Goal: Task Accomplishment & Management: Use online tool/utility

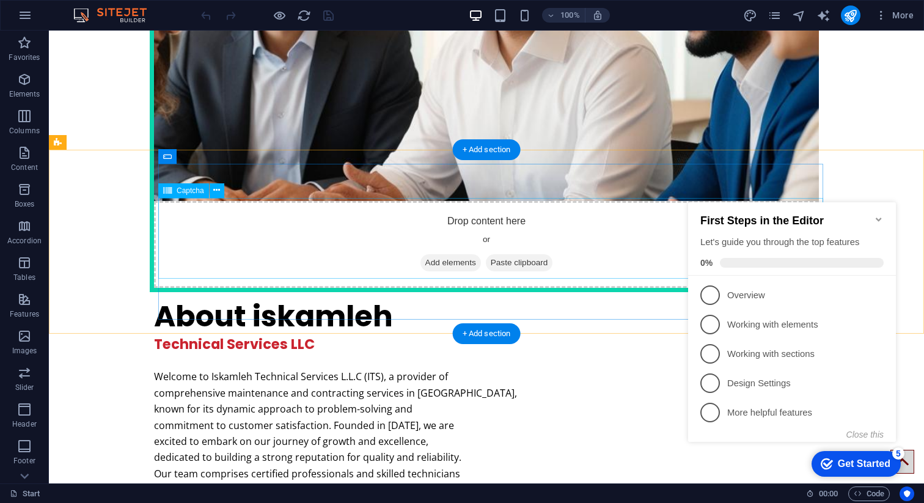
scroll to position [2789, 0]
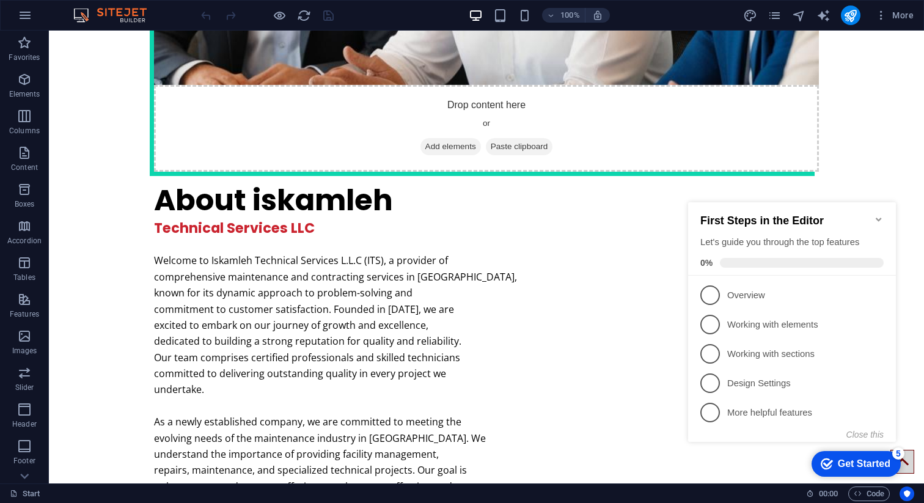
click at [878, 217] on icon "Minimize checklist" at bounding box center [879, 220] width 10 height 10
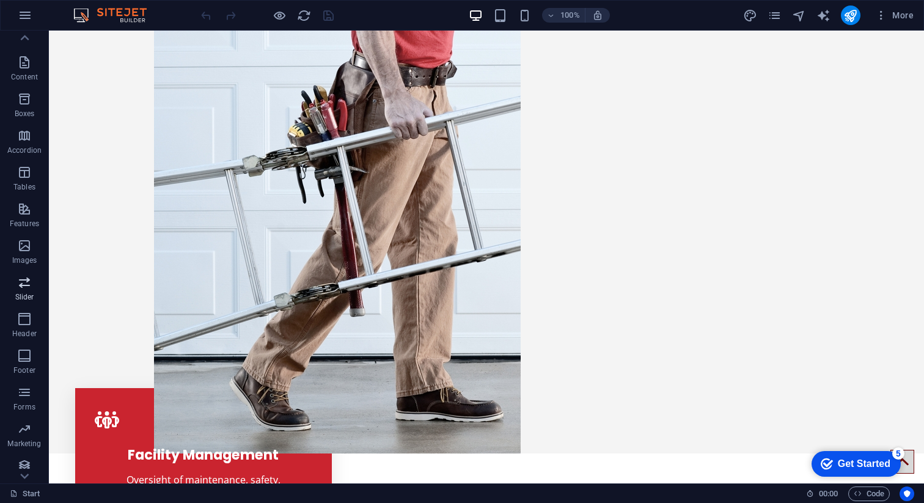
scroll to position [97, 0]
click at [20, 9] on icon "button" at bounding box center [25, 15] width 15 height 15
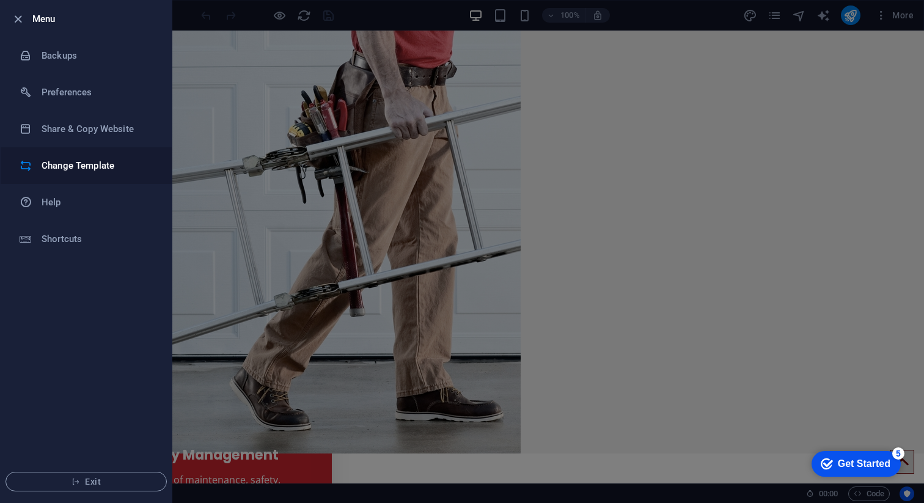
click at [63, 169] on h6 "Change Template" at bounding box center [98, 165] width 113 height 15
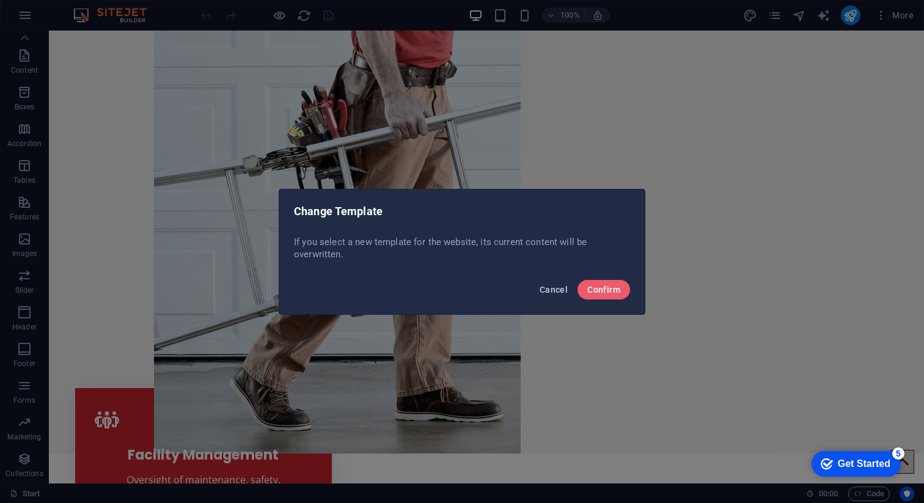
click at [548, 292] on span "Cancel" at bounding box center [554, 290] width 28 height 10
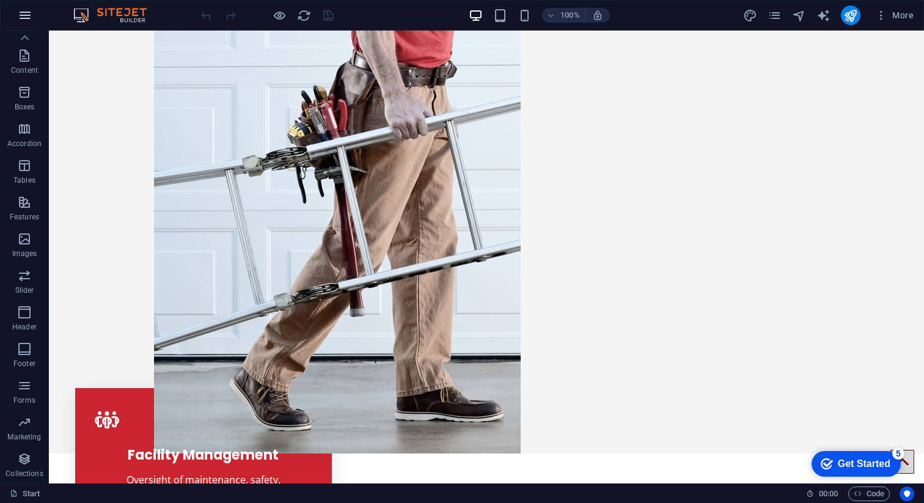
click at [23, 13] on icon "button" at bounding box center [25, 15] width 15 height 15
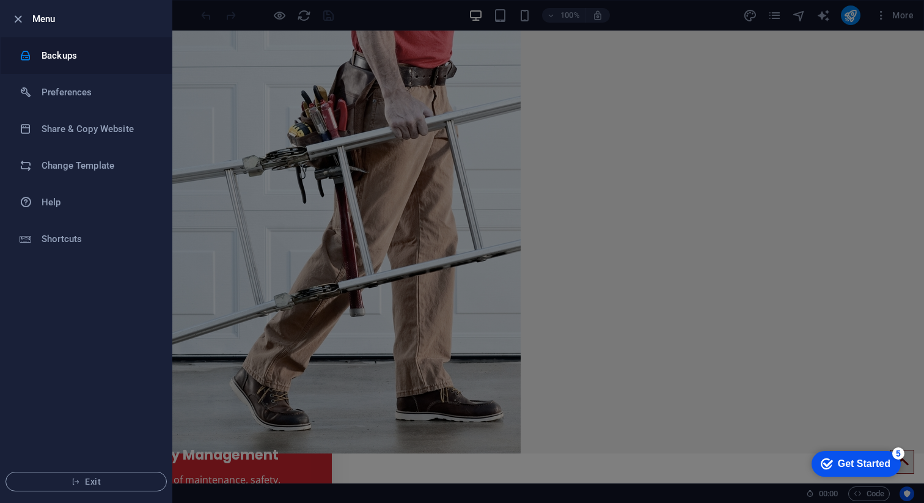
click at [65, 57] on h6 "Backups" at bounding box center [98, 55] width 113 height 15
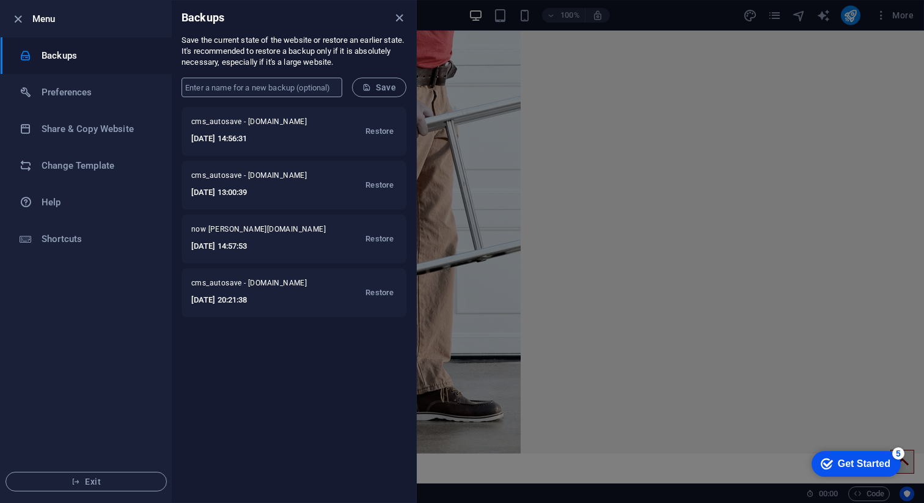
click at [298, 90] on input "text" at bounding box center [262, 88] width 161 height 20
type input "musx"
click at [367, 94] on button "Save" at bounding box center [379, 88] width 54 height 20
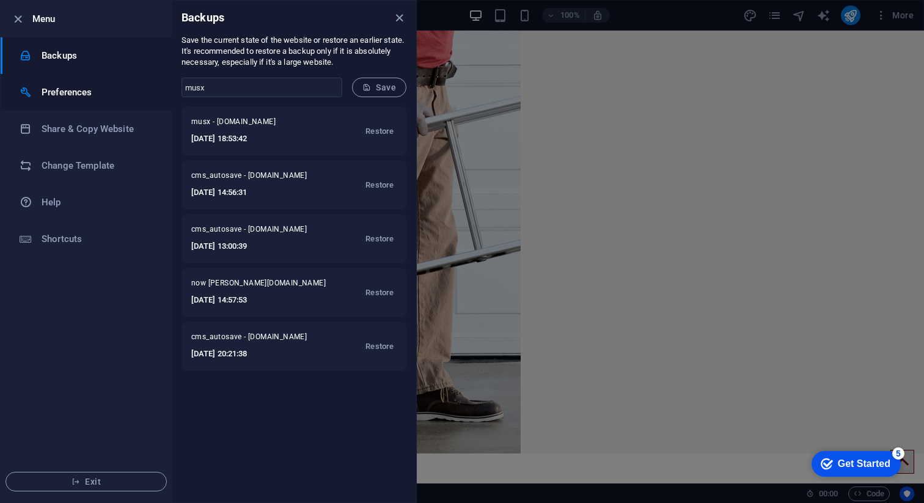
click at [96, 97] on h6 "Preferences" at bounding box center [98, 92] width 113 height 15
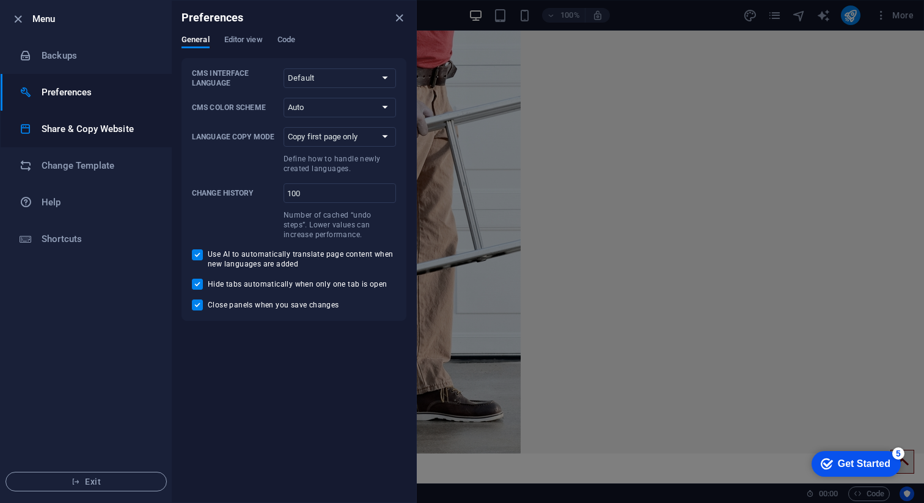
click at [76, 126] on h6 "Share & Copy Website" at bounding box center [98, 129] width 113 height 15
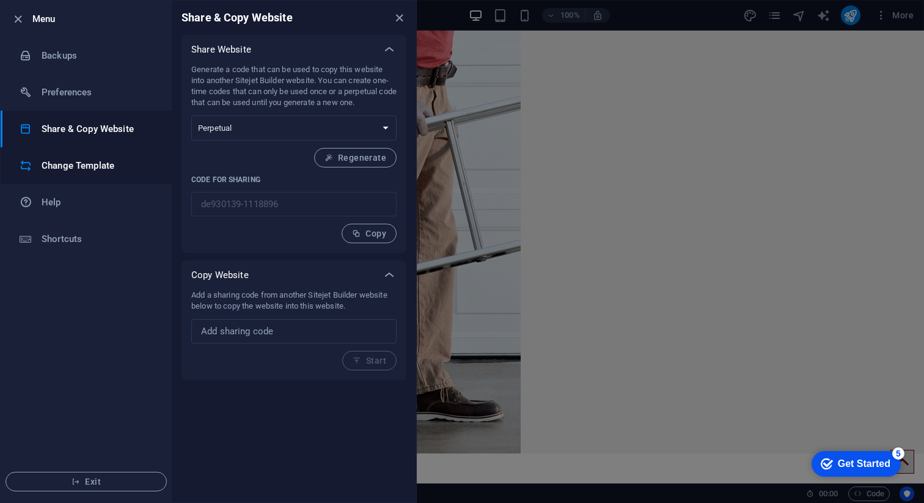
click at [53, 168] on h6 "Change Template" at bounding box center [98, 165] width 113 height 15
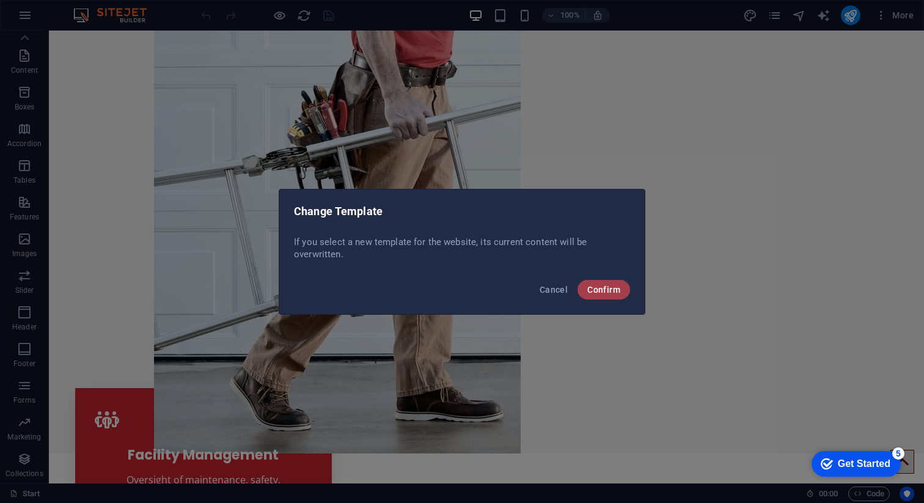
click at [603, 293] on span "Confirm" at bounding box center [603, 290] width 33 height 10
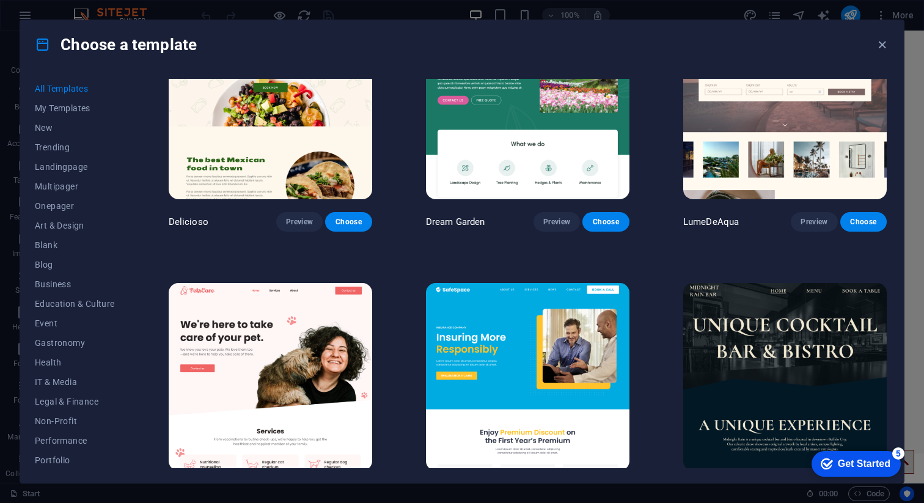
scroll to position [1988, 0]
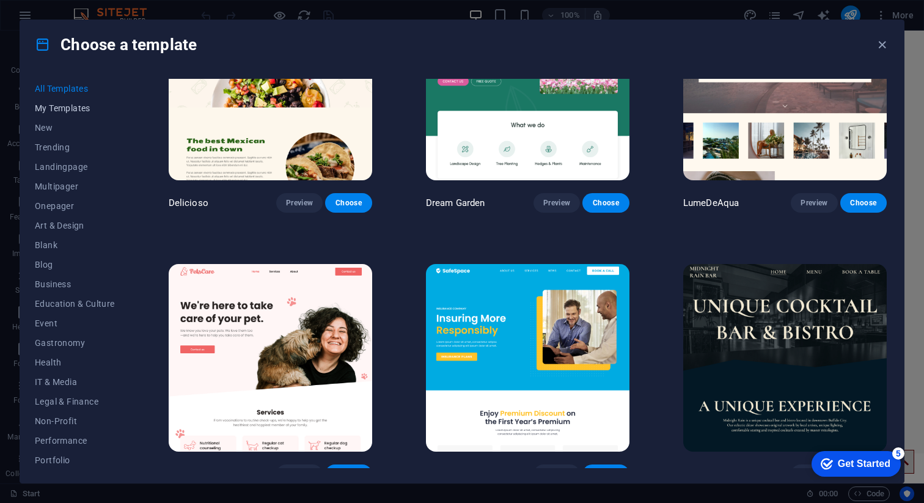
click at [54, 110] on span "My Templates" at bounding box center [75, 108] width 80 height 10
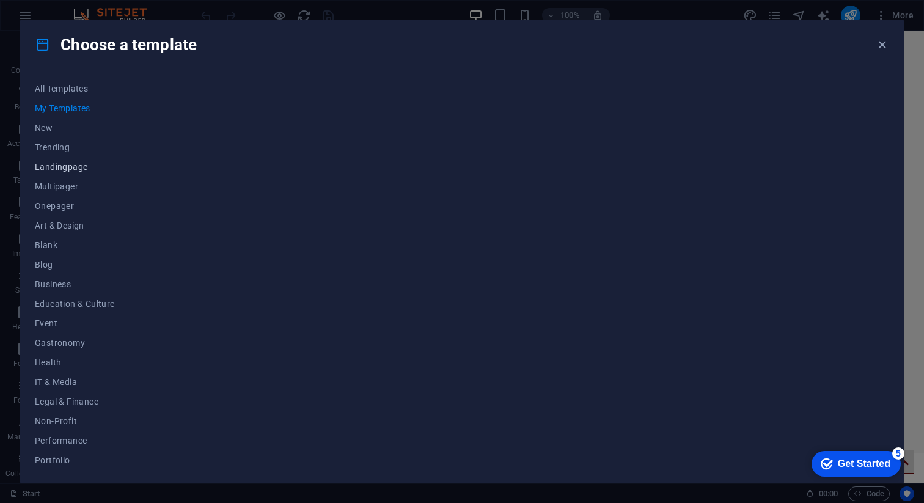
click at [59, 167] on span "Landingpage" at bounding box center [75, 167] width 80 height 10
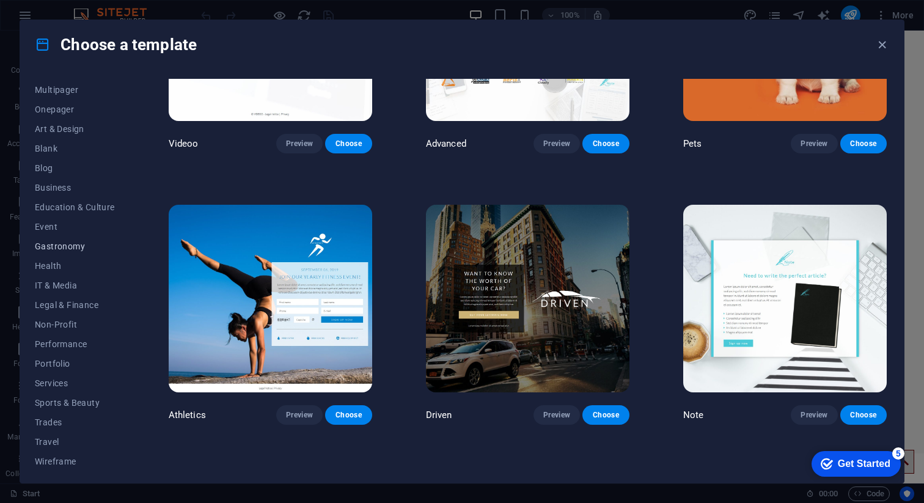
scroll to position [100, 0]
click at [73, 189] on span "Business" at bounding box center [75, 185] width 80 height 10
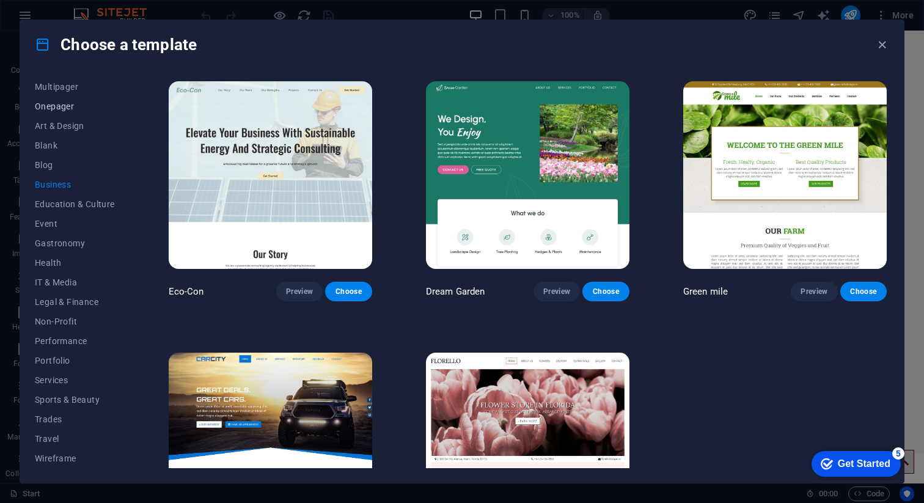
click at [55, 108] on span "Onepager" at bounding box center [75, 106] width 80 height 10
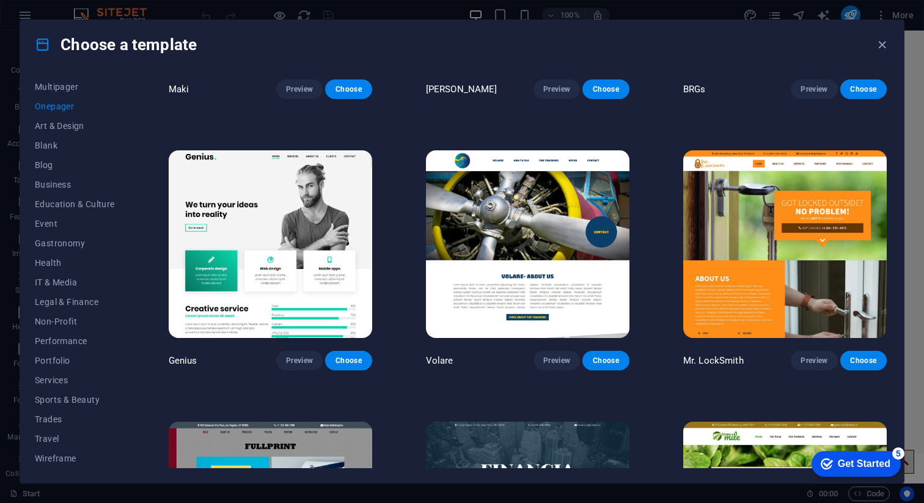
scroll to position [2653, 0]
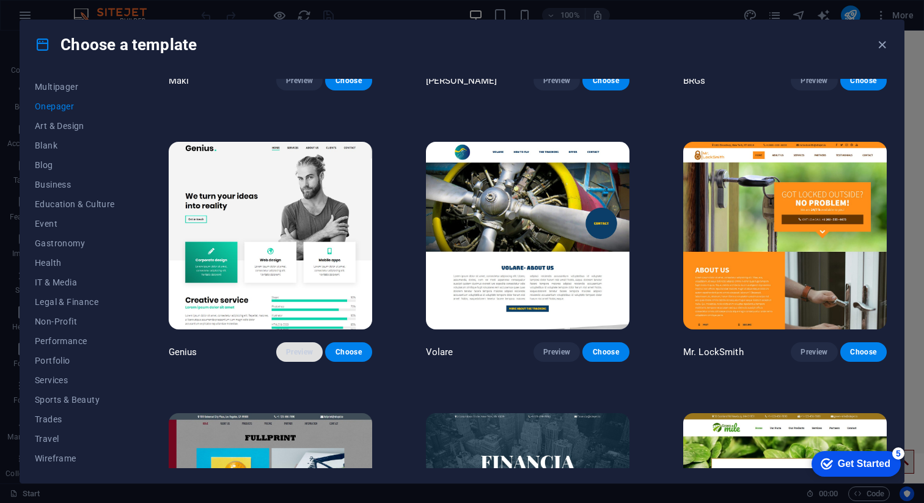
click at [304, 347] on span "Preview" at bounding box center [299, 352] width 27 height 10
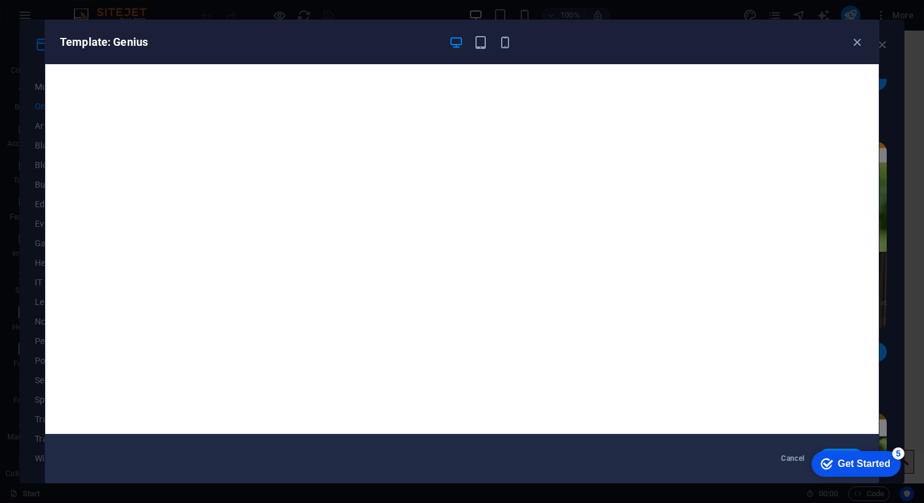
click at [848, 40] on div "Template: Genius" at bounding box center [455, 42] width 790 height 15
click at [855, 43] on icon "button" at bounding box center [857, 42] width 14 height 14
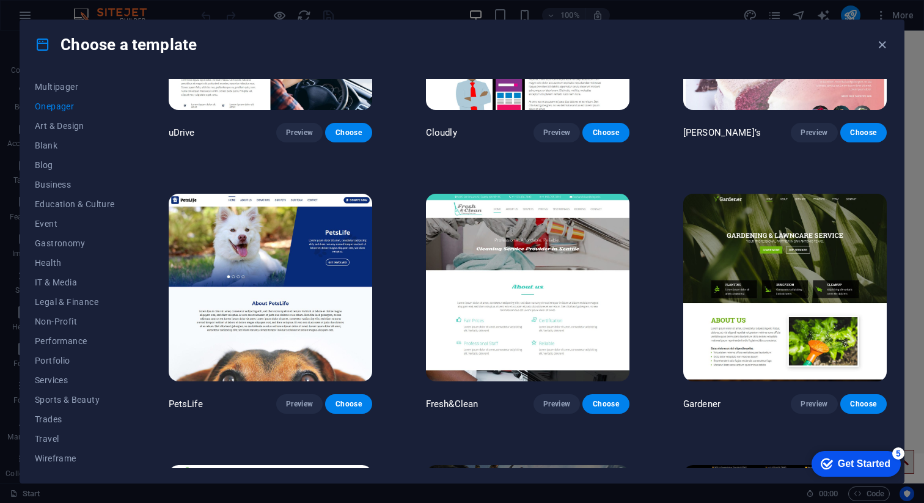
scroll to position [4230, 0]
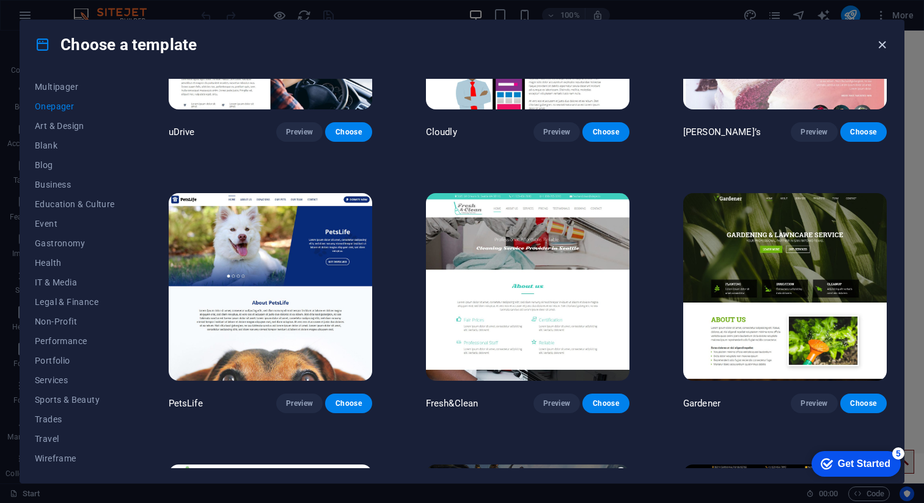
click at [881, 48] on icon "button" at bounding box center [882, 45] width 14 height 14
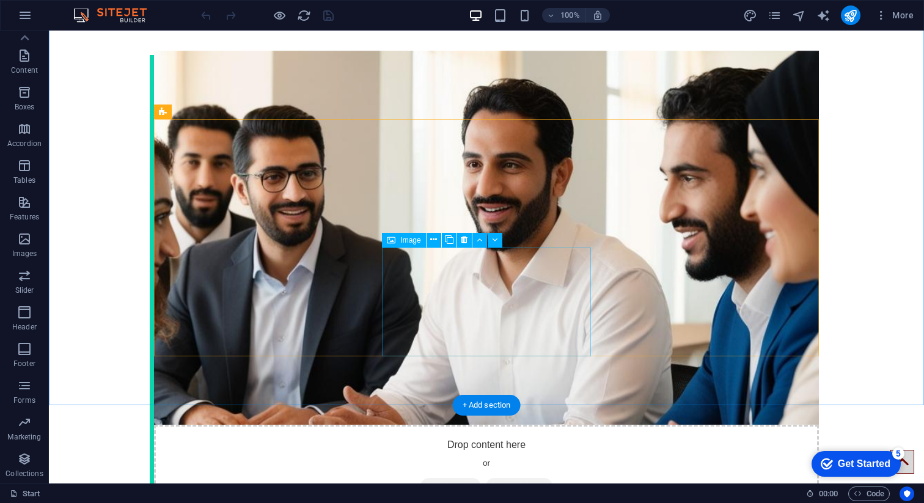
scroll to position [2464, 0]
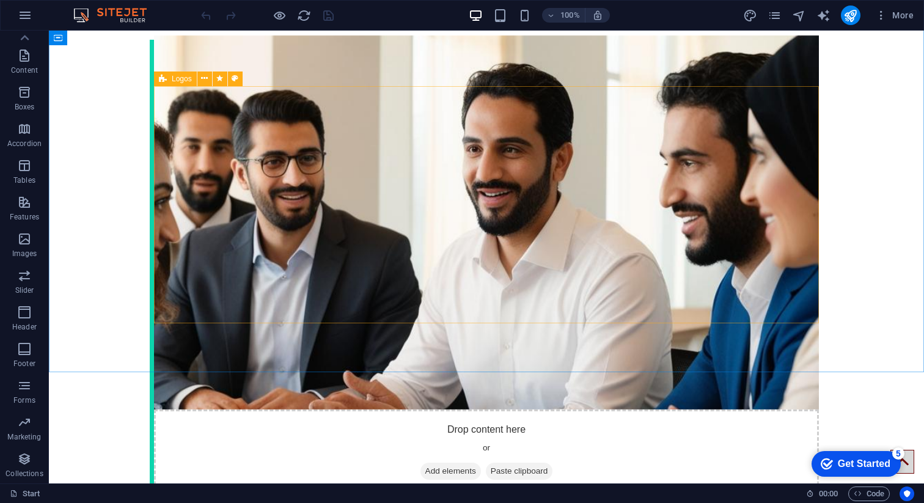
click at [163, 78] on icon at bounding box center [163, 79] width 8 height 15
click at [172, 80] on span "Logos" at bounding box center [182, 78] width 20 height 7
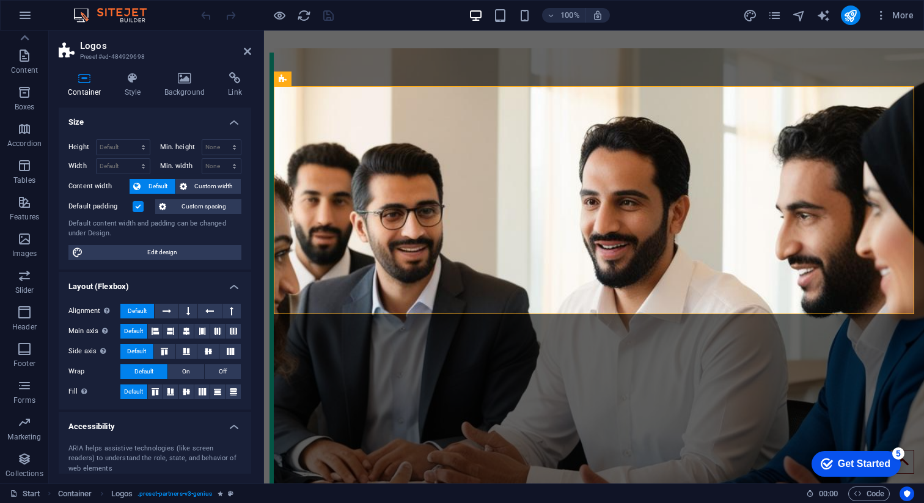
scroll to position [2329, 0]
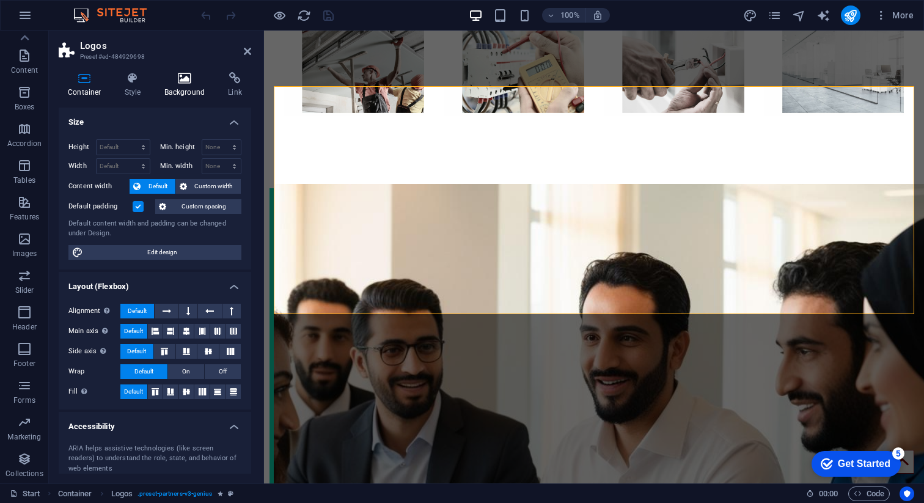
click at [187, 82] on icon at bounding box center [184, 78] width 59 height 12
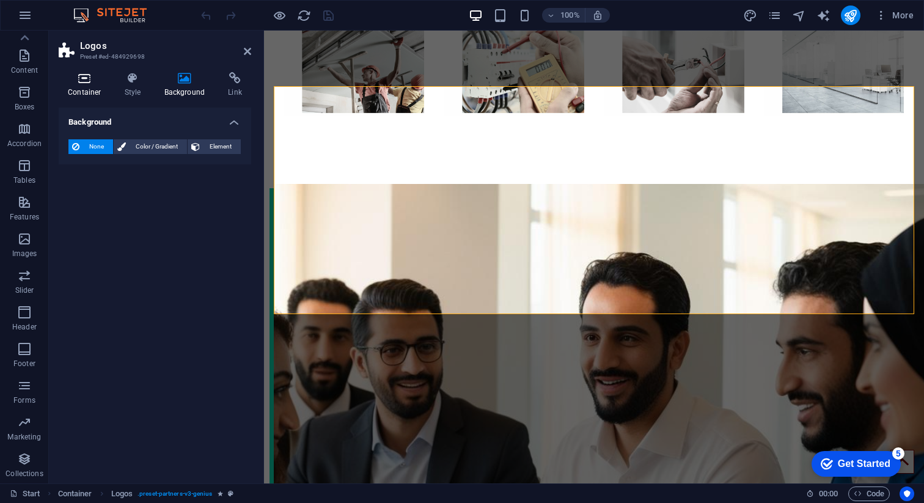
click at [87, 81] on icon at bounding box center [85, 78] width 52 height 12
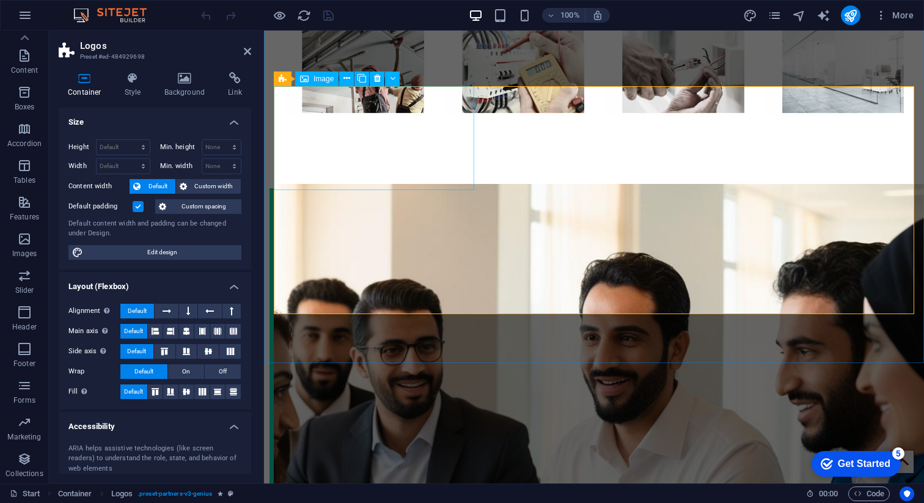
click at [315, 79] on span "Image" at bounding box center [324, 78] width 20 height 7
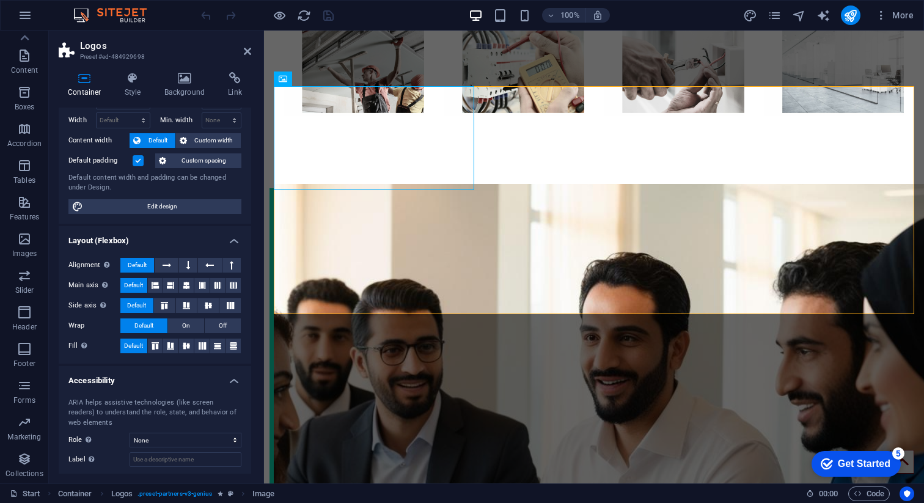
scroll to position [0, 0]
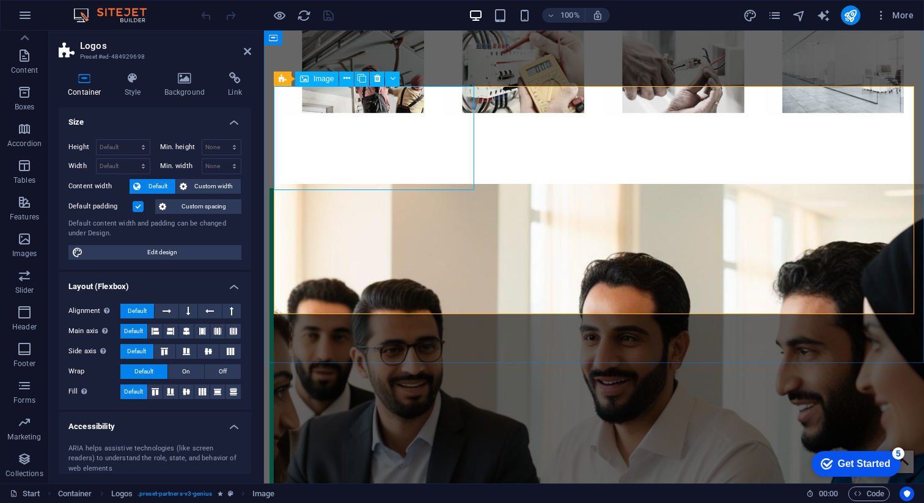
click at [318, 75] on span "Image" at bounding box center [324, 78] width 20 height 7
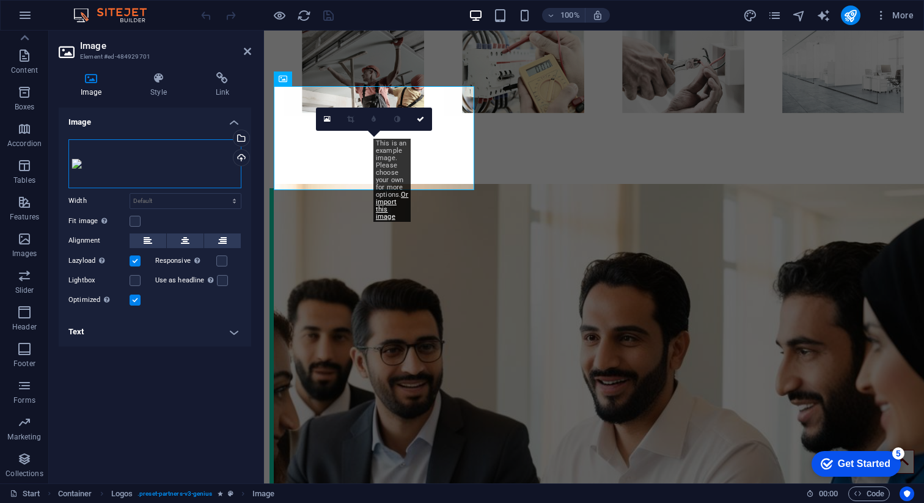
click at [136, 183] on div "Drag files here, click to choose files or select files from Files or our free s…" at bounding box center [154, 163] width 173 height 49
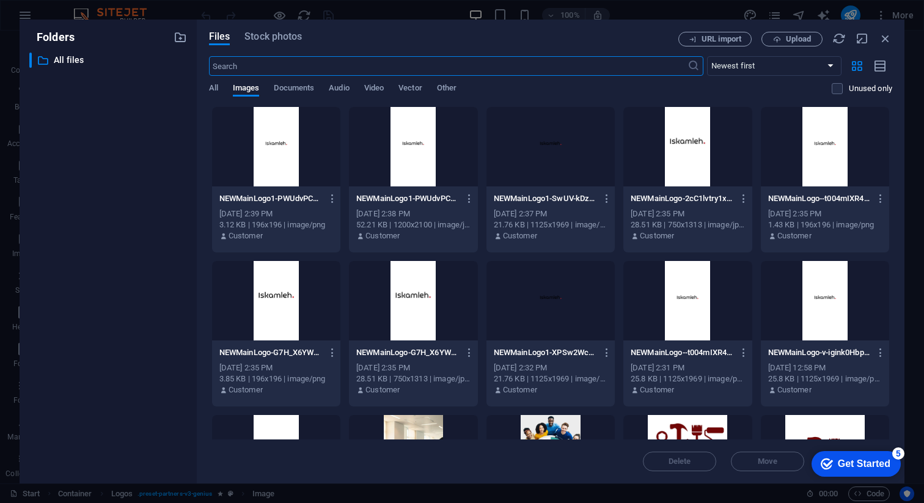
scroll to position [2529, 0]
click at [793, 39] on span "Upload" at bounding box center [798, 38] width 25 height 7
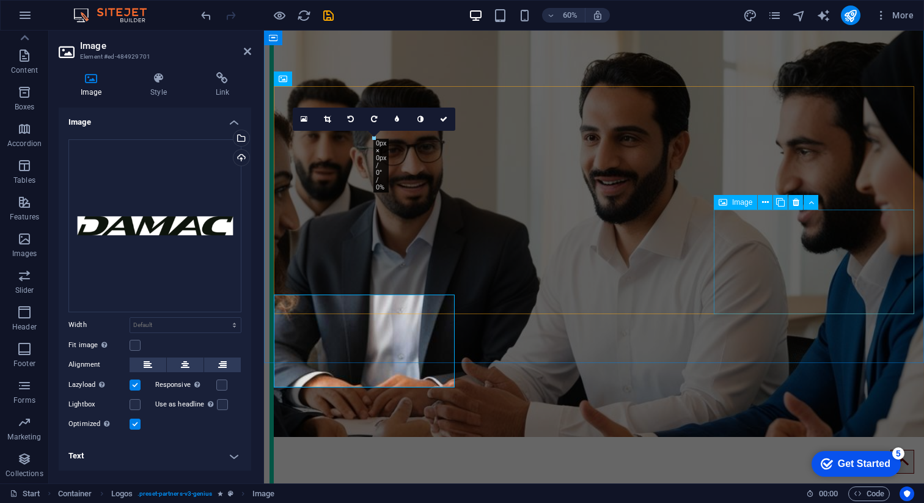
scroll to position [2329, 0]
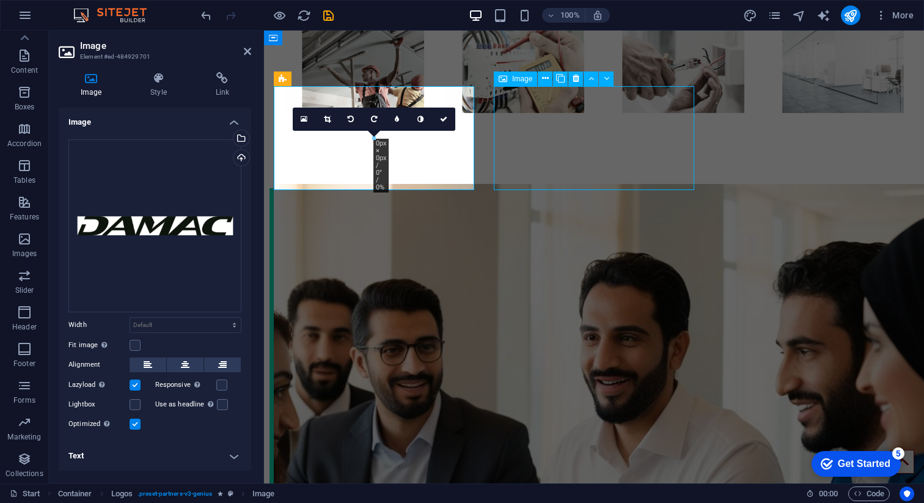
scroll to position [2464, 0]
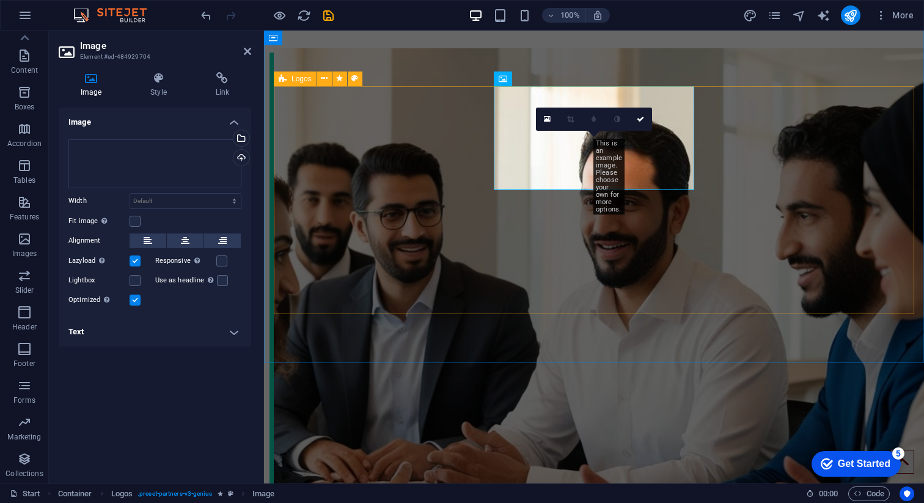
scroll to position [2329, 0]
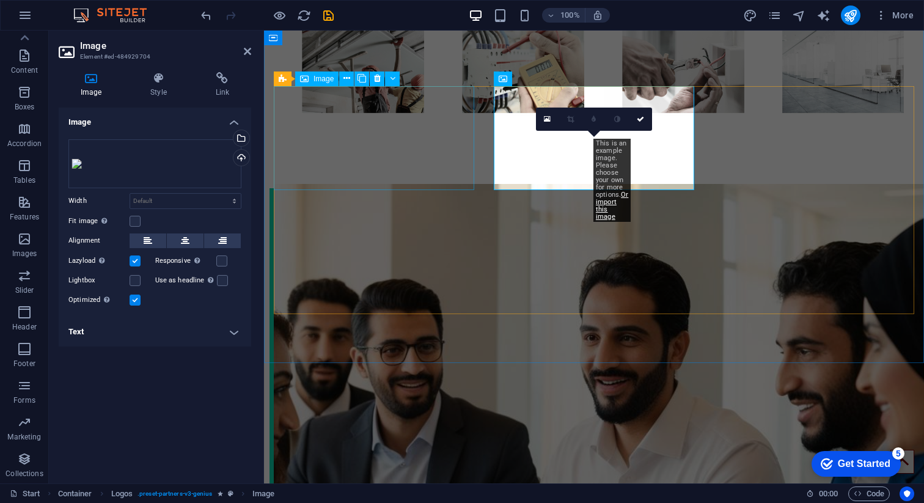
click at [319, 79] on span "Image" at bounding box center [324, 78] width 20 height 7
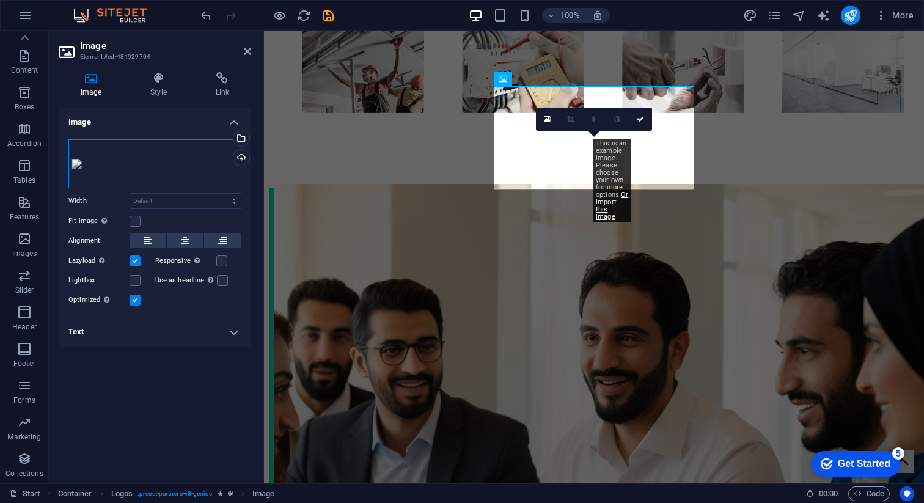
click at [163, 172] on div "Drag files here, click to choose files or select files from Files or our free s…" at bounding box center [154, 163] width 173 height 49
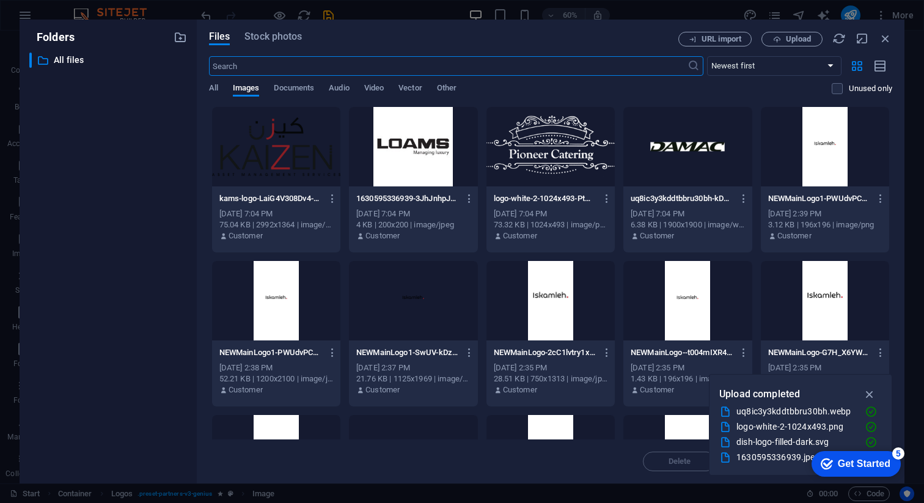
click at [400, 172] on div at bounding box center [413, 146] width 128 height 79
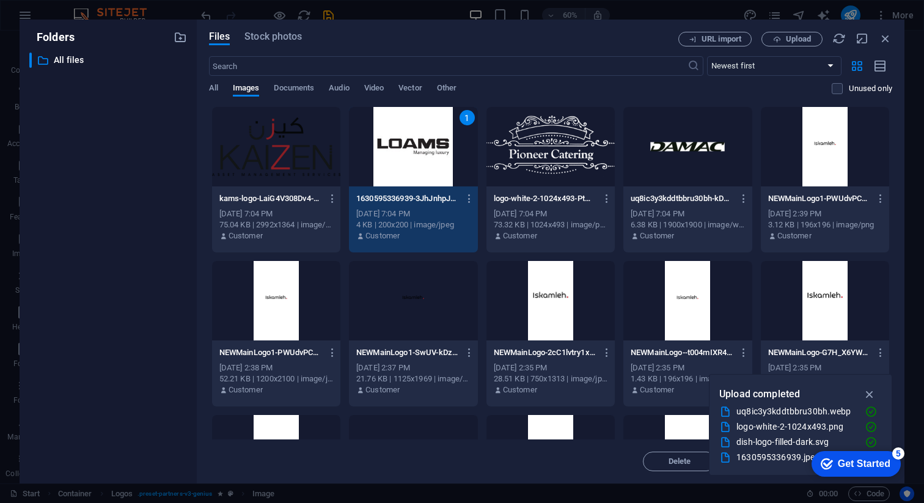
click at [400, 172] on div "1" at bounding box center [413, 146] width 128 height 79
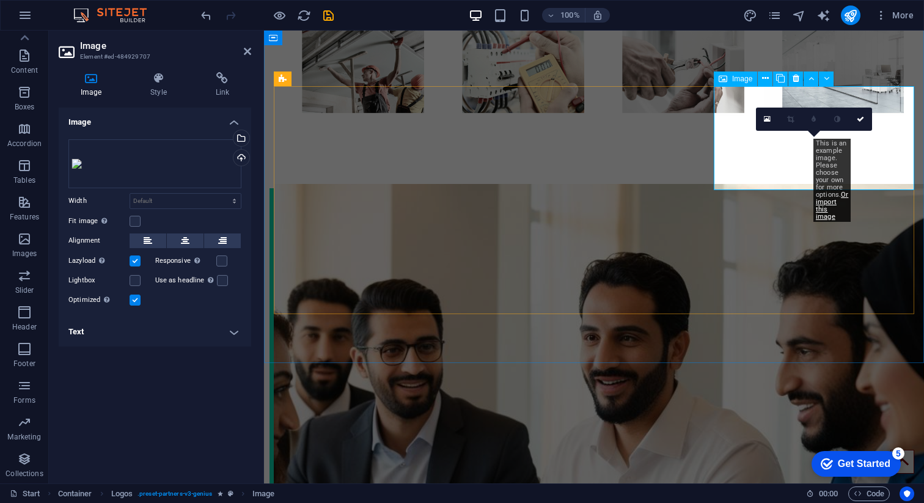
click at [128, 167] on div "Drag files here, click to choose files or select files from Files or our free s…" at bounding box center [154, 163] width 173 height 49
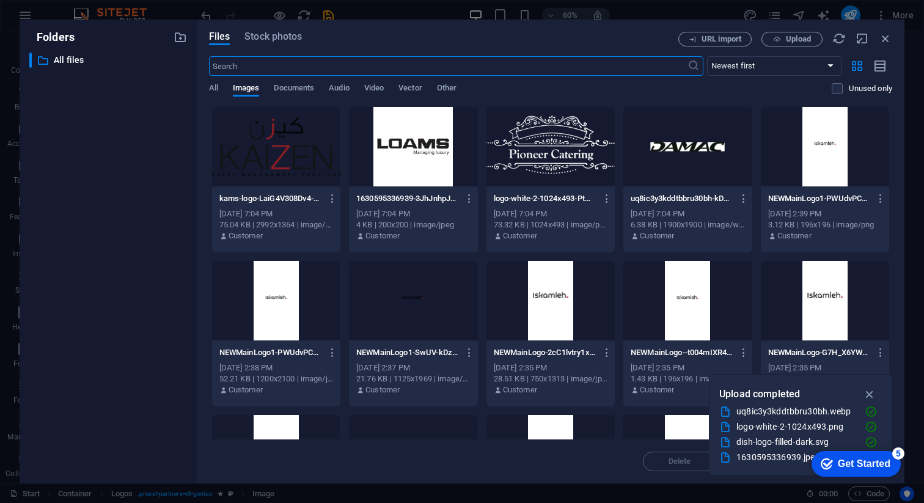
click at [538, 159] on div at bounding box center [551, 146] width 128 height 79
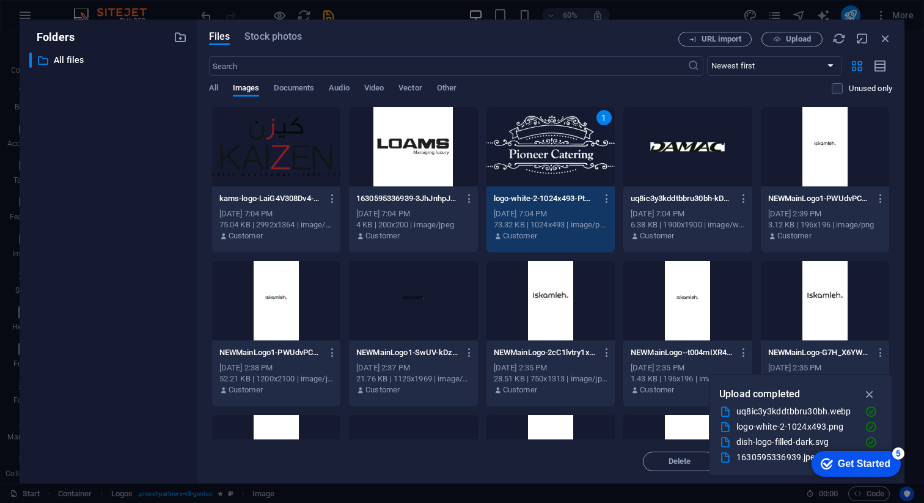
click at [538, 159] on div "1" at bounding box center [551, 146] width 128 height 79
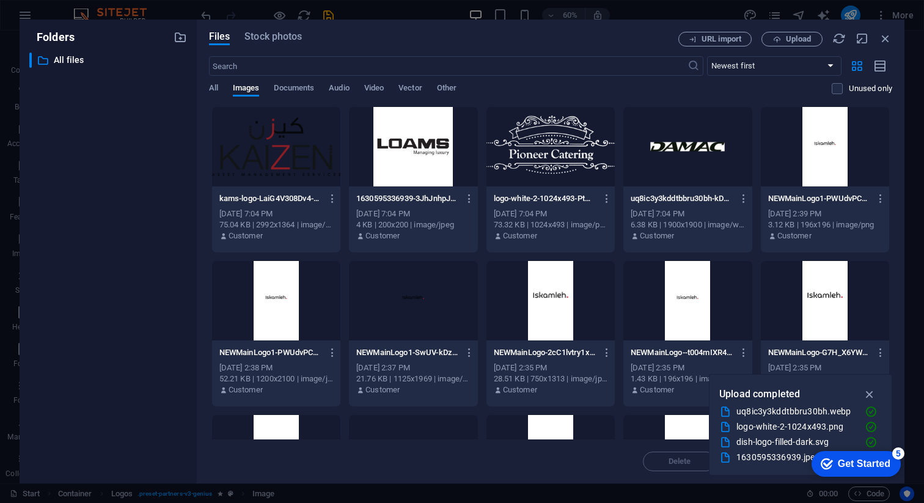
click at [538, 159] on div at bounding box center [551, 146] width 128 height 79
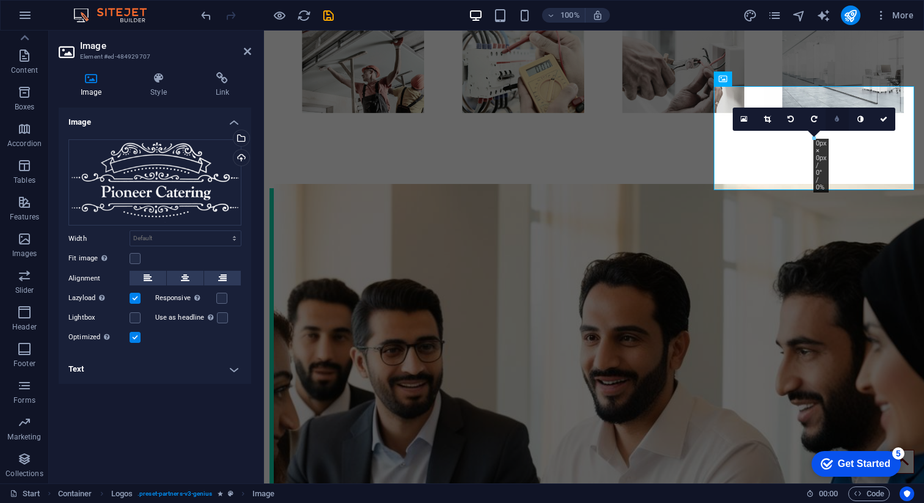
click at [842, 119] on link at bounding box center [837, 119] width 23 height 23
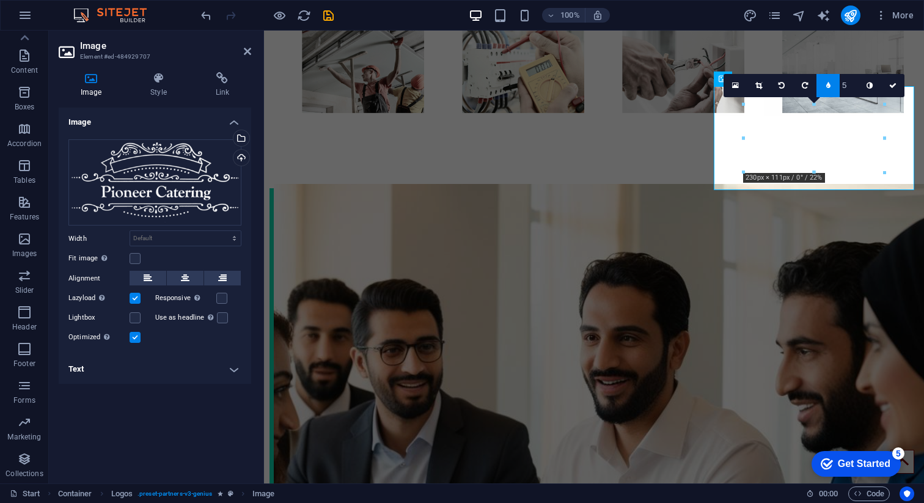
click at [831, 83] on link at bounding box center [828, 85] width 23 height 23
click at [840, 86] on link at bounding box center [837, 85] width 23 height 23
click at [828, 82] on icon at bounding box center [828, 85] width 4 height 7
click at [855, 86] on link at bounding box center [860, 85] width 23 height 23
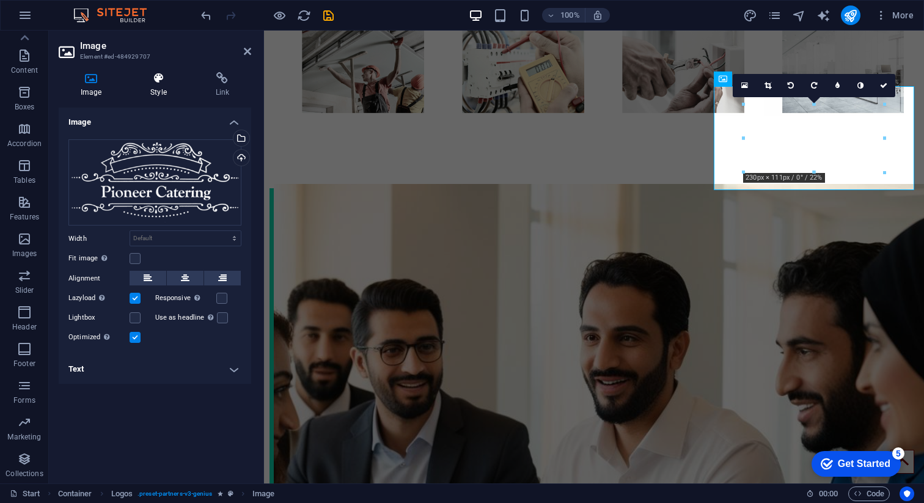
click at [155, 89] on h4 "Style" at bounding box center [160, 85] width 65 height 26
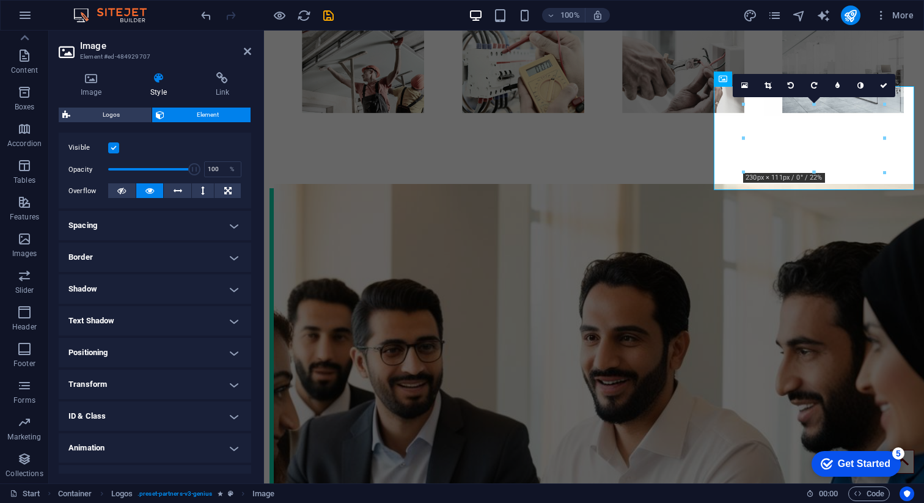
scroll to position [134, 0]
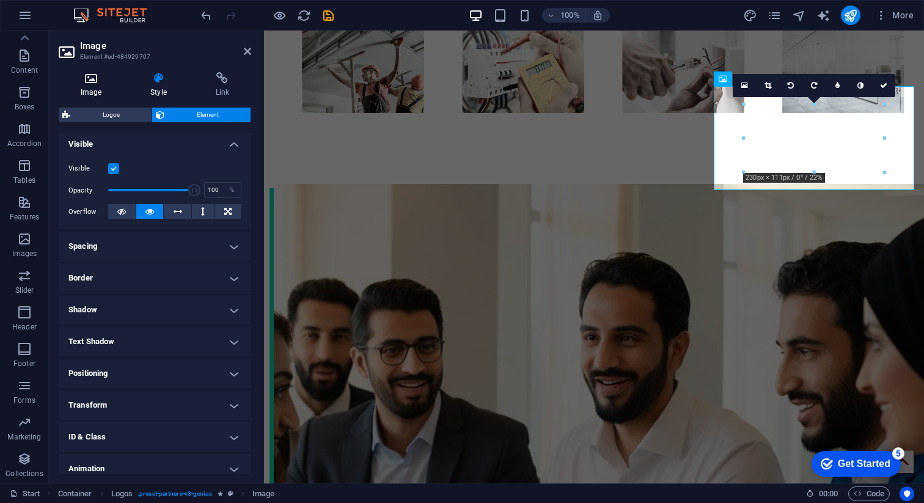
click at [97, 84] on h4 "Image" at bounding box center [94, 85] width 70 height 26
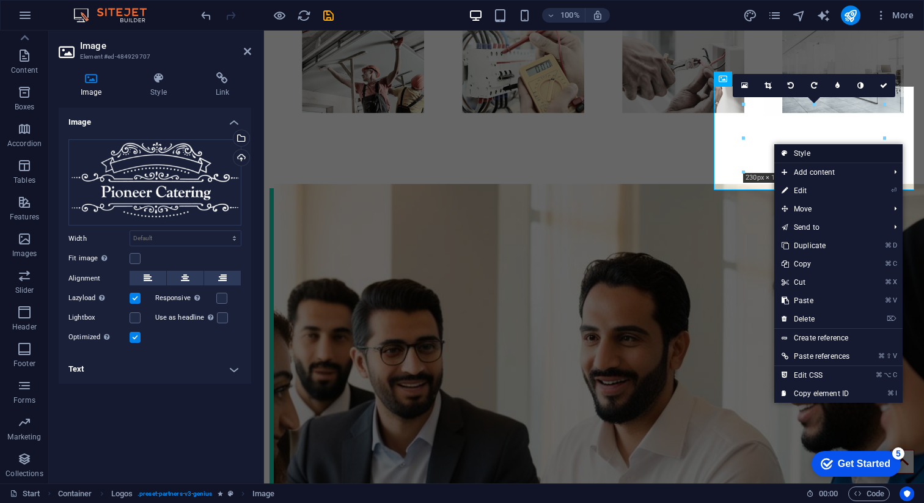
click at [808, 153] on link "Style" at bounding box center [838, 153] width 128 height 18
select select "rem"
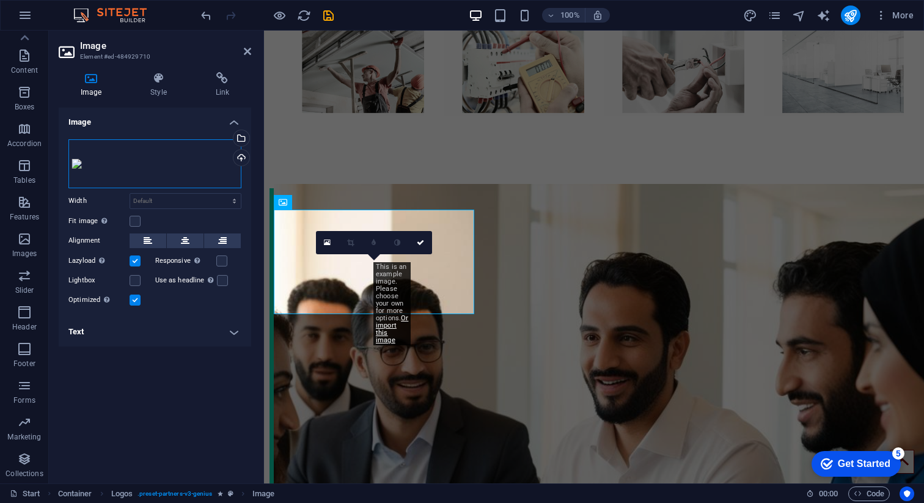
click at [150, 156] on div "Drag files here, click to choose files or select files from Files or our free s…" at bounding box center [154, 163] width 173 height 49
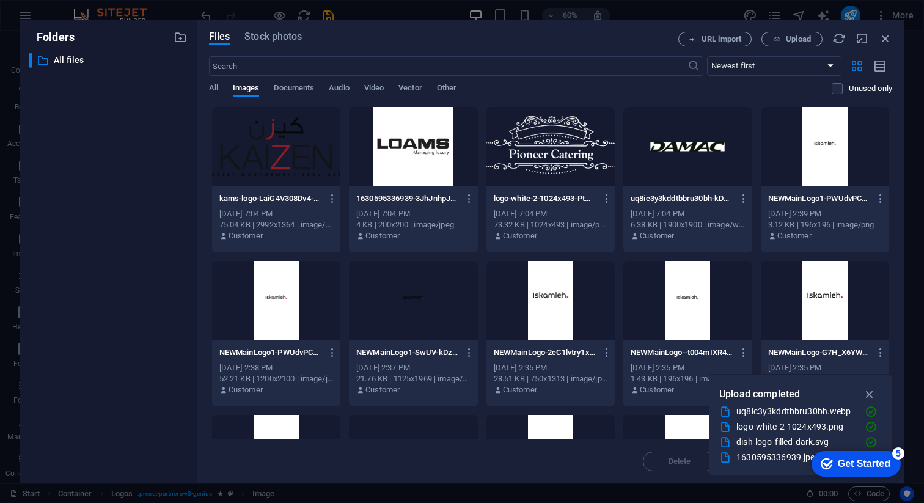
click at [295, 150] on div at bounding box center [276, 146] width 128 height 79
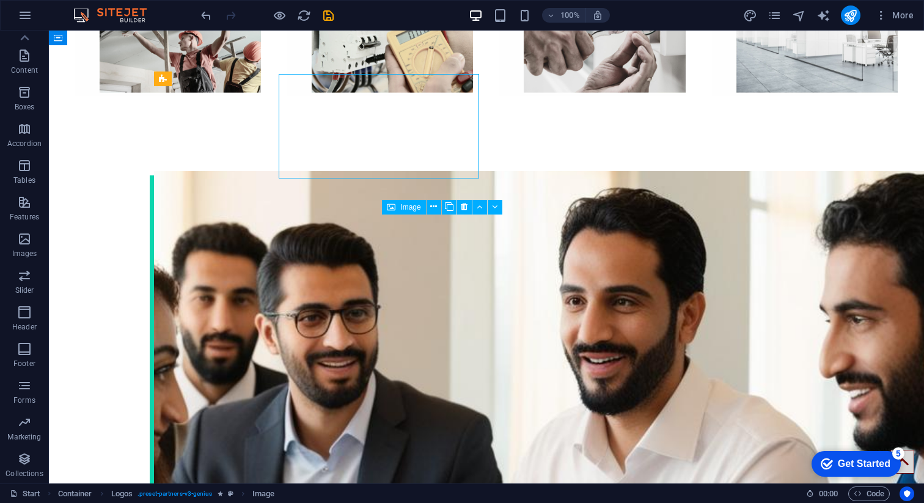
scroll to position [2464, 0]
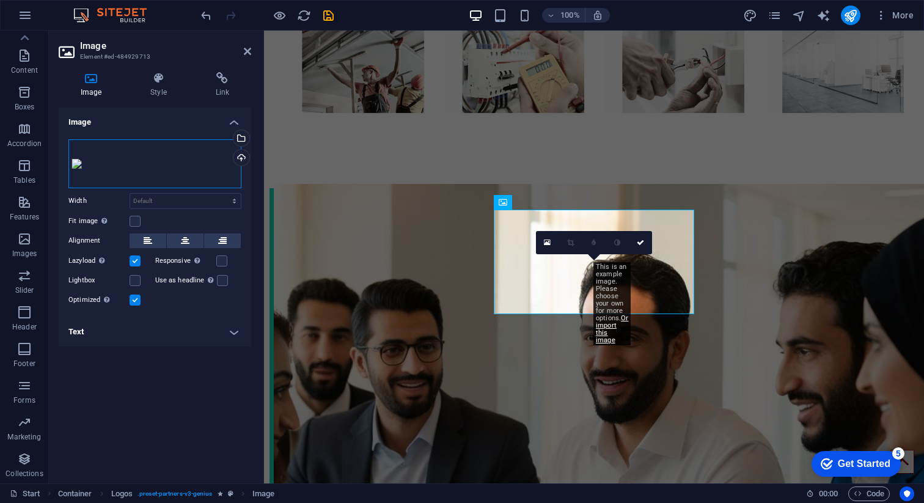
click at [180, 161] on div "Drag files here, click to choose files or select files from Files or our free s…" at bounding box center [154, 163] width 173 height 49
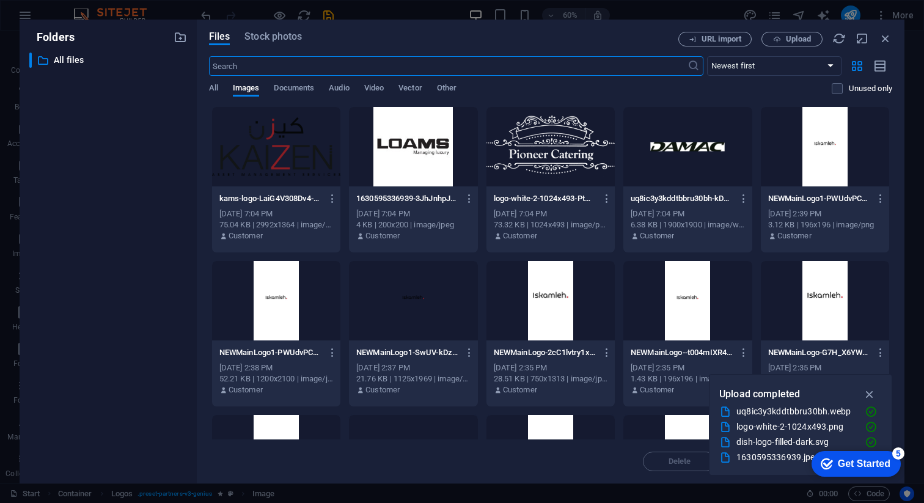
click at [421, 311] on div at bounding box center [413, 300] width 128 height 79
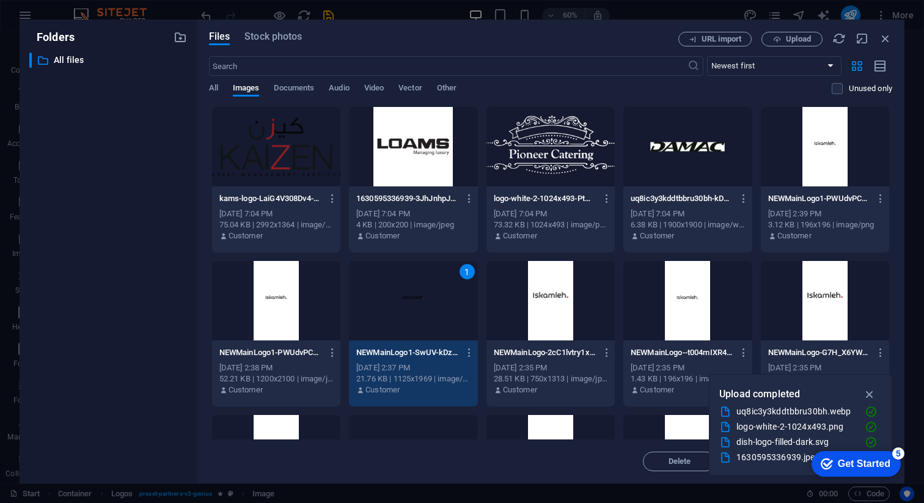
click at [425, 314] on div "1" at bounding box center [413, 300] width 128 height 79
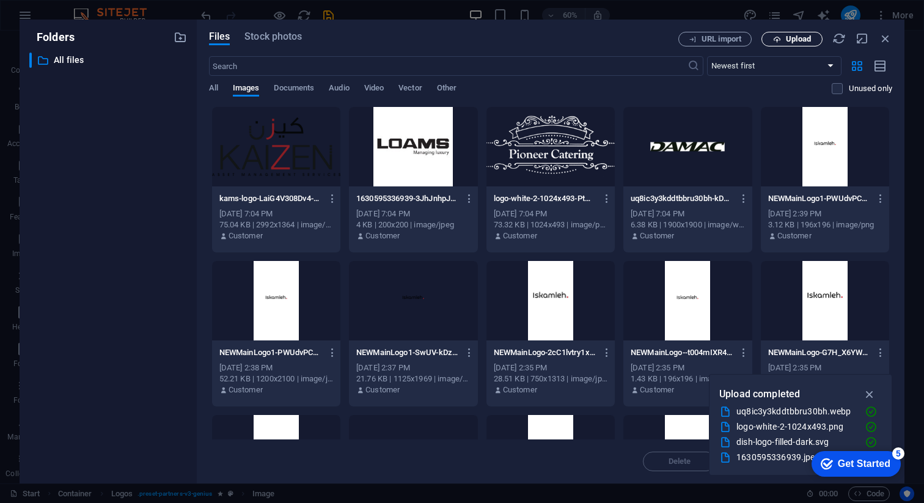
click at [779, 40] on icon "button" at bounding box center [777, 39] width 8 height 8
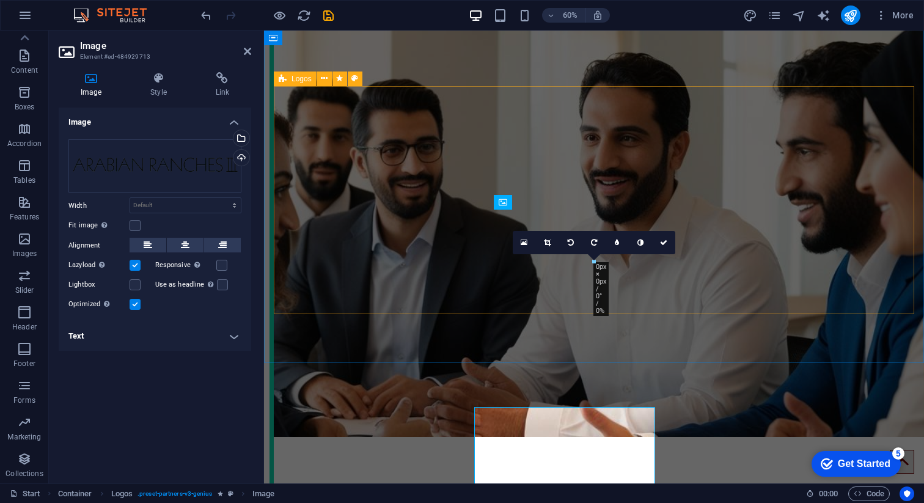
scroll to position [2329, 0]
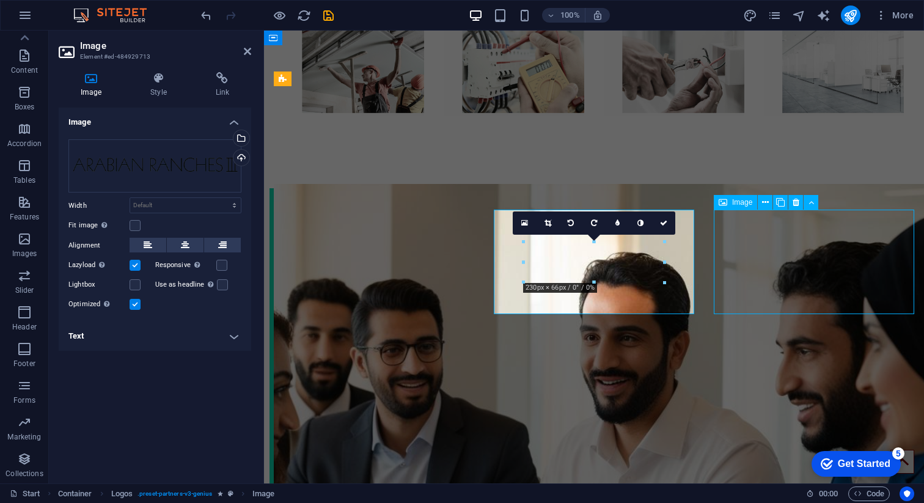
scroll to position [2464, 0]
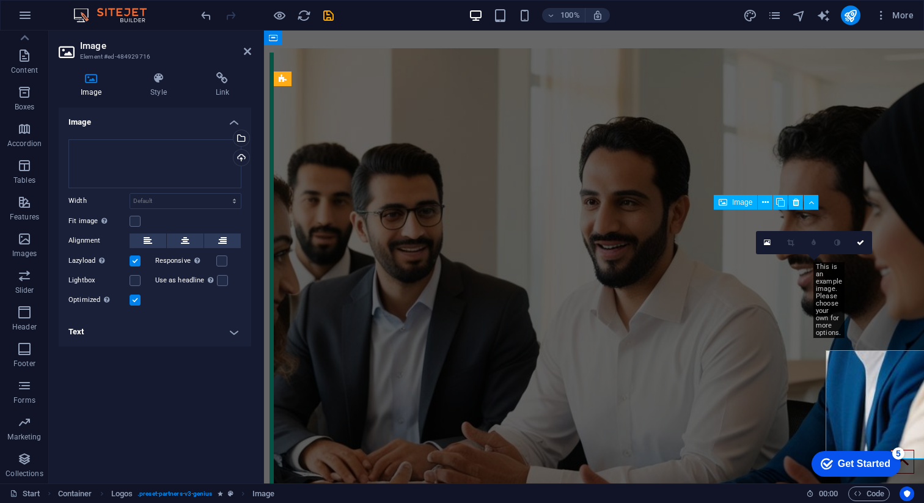
scroll to position [2329, 0]
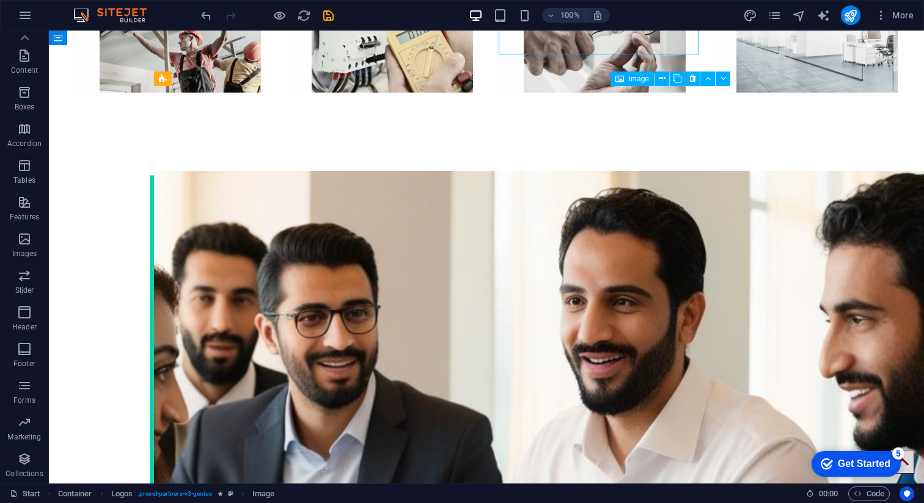
scroll to position [2464, 0]
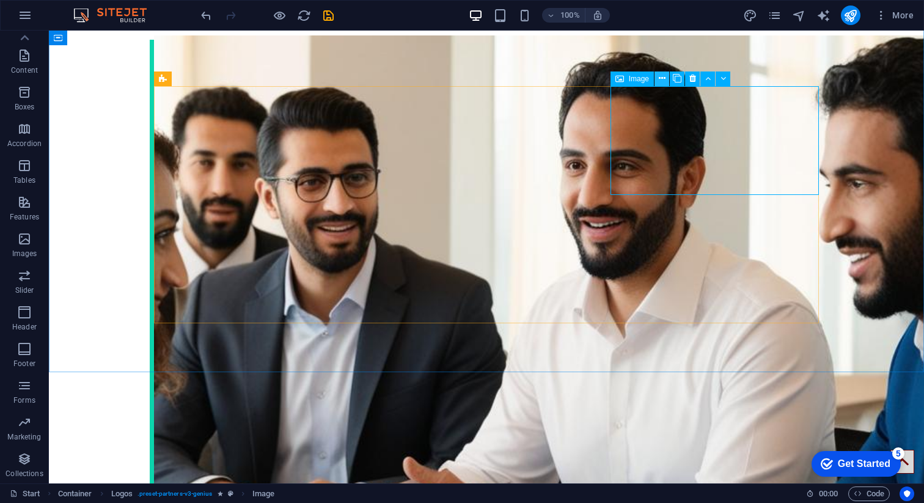
click at [664, 79] on icon at bounding box center [662, 78] width 7 height 13
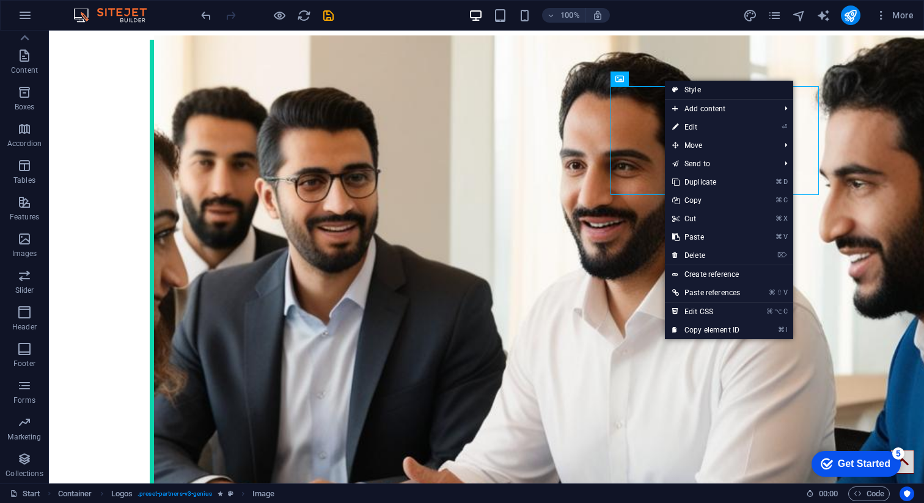
click at [688, 87] on link "Style" at bounding box center [729, 90] width 128 height 18
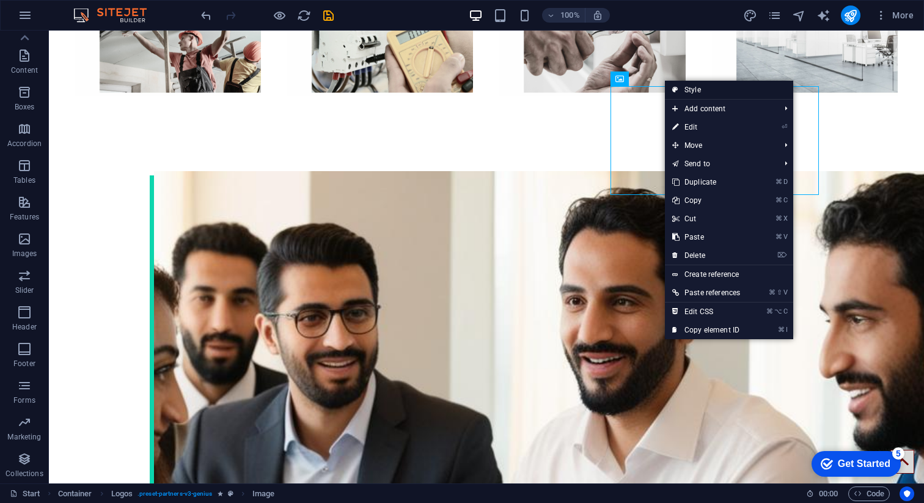
select select "rem"
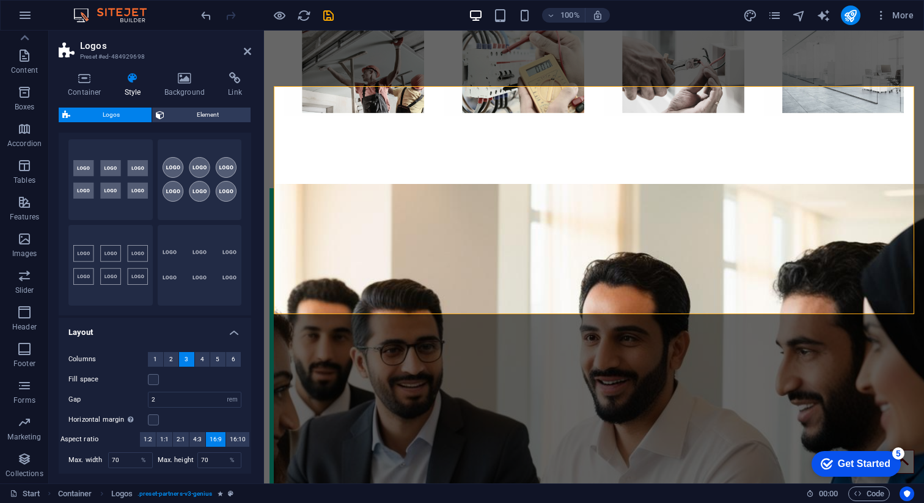
scroll to position [0, 0]
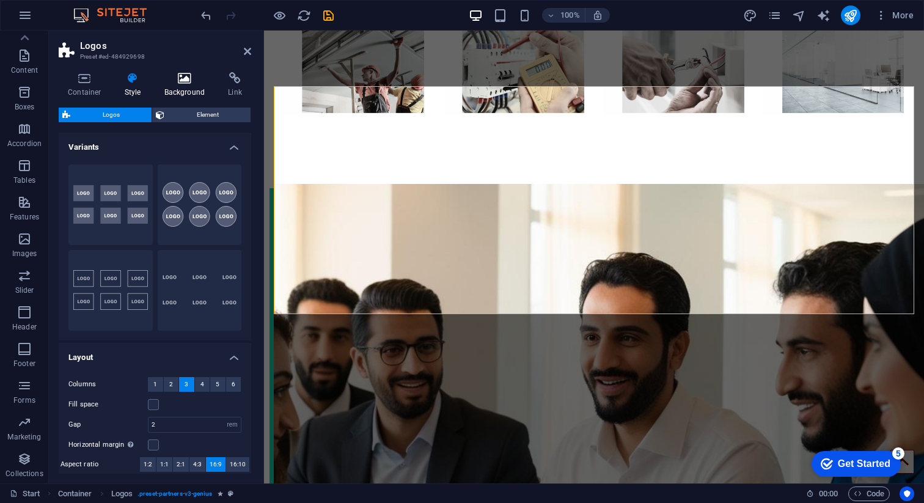
click at [181, 79] on icon at bounding box center [184, 78] width 59 height 12
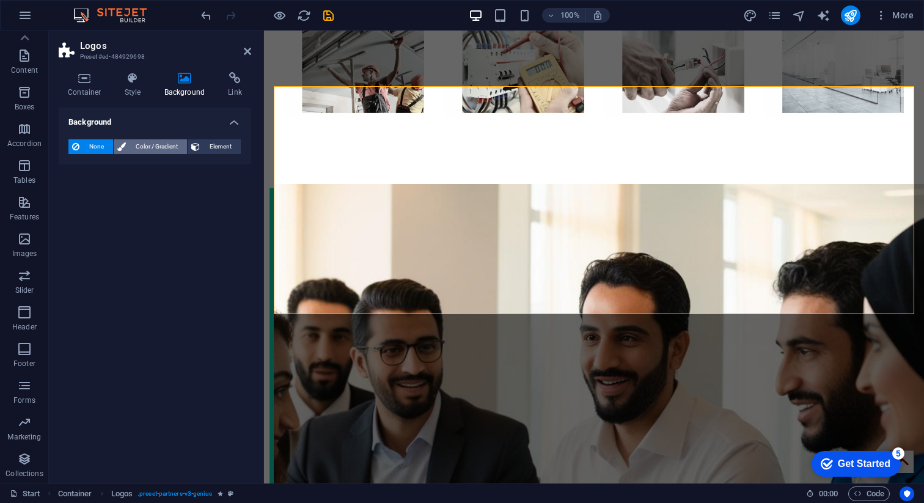
click at [142, 147] on span "Color / Gradient" at bounding box center [157, 146] width 54 height 15
click at [74, 198] on span at bounding box center [76, 195] width 13 height 13
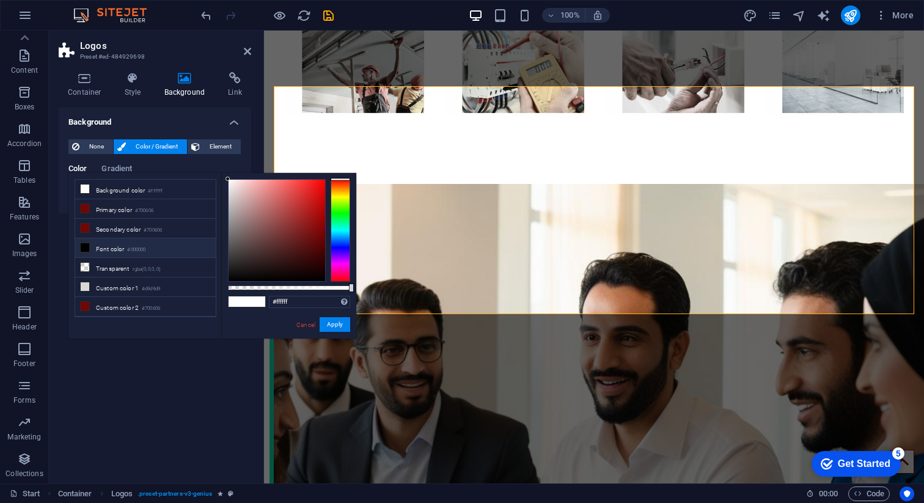
click at [87, 248] on icon at bounding box center [85, 247] width 9 height 9
click at [89, 229] on span at bounding box center [85, 228] width 10 height 10
click at [166, 306] on li "Custom color 2 #700606" at bounding box center [145, 307] width 141 height 20
click at [288, 305] on input "#700606" at bounding box center [309, 302] width 81 height 12
paste input "ca242f"
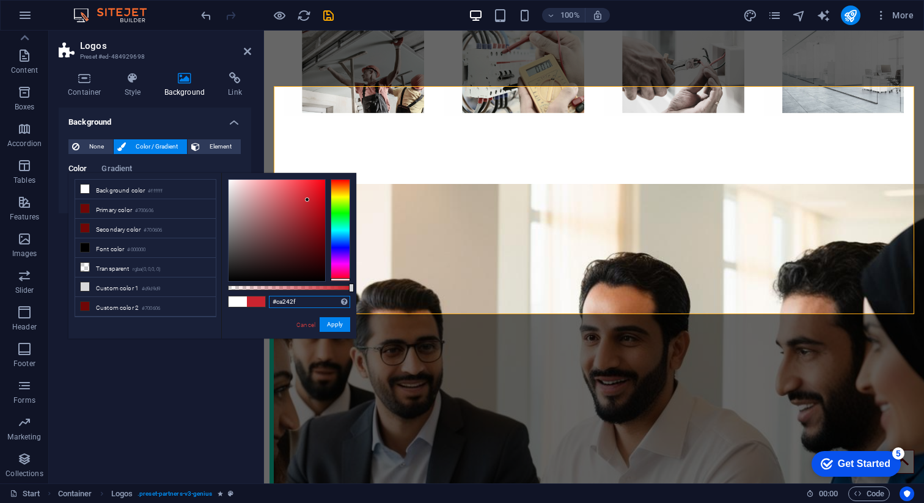
type input "#ca242f"
click at [199, 435] on div "Background None Color / Gradient Element Stretch background to full-width Color…" at bounding box center [155, 291] width 193 height 366
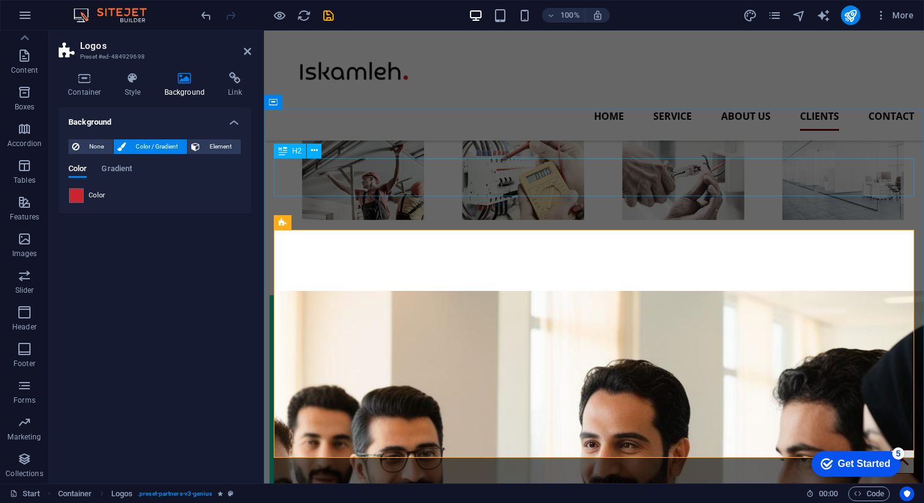
scroll to position [2178, 0]
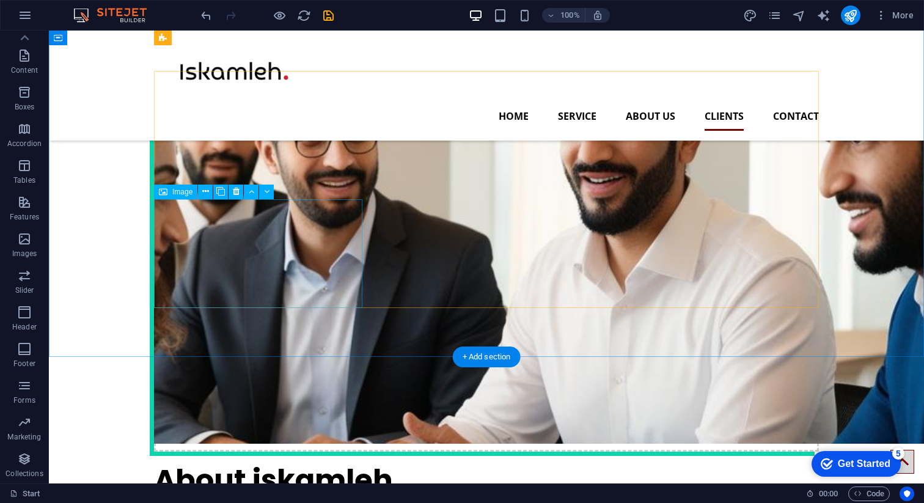
scroll to position [2477, 0]
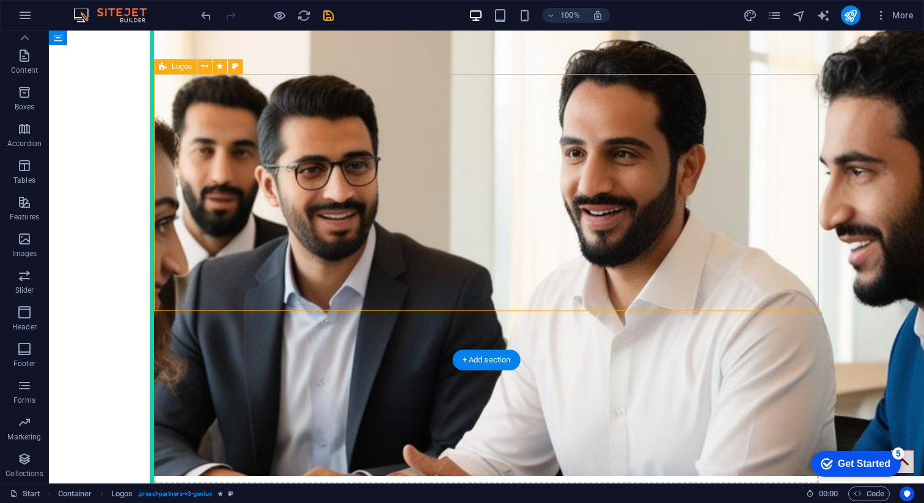
scroll to position [2341, 0]
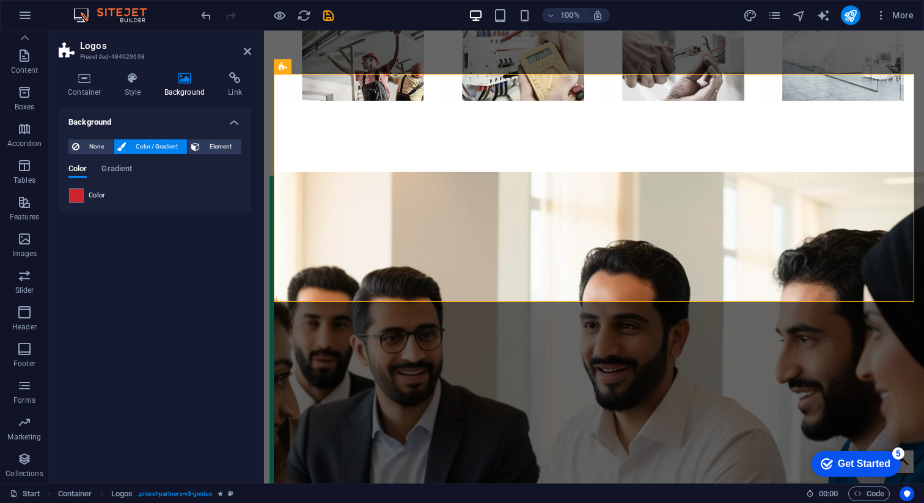
click at [91, 193] on span "Color" at bounding box center [97, 196] width 17 height 10
click at [210, 147] on span "Element" at bounding box center [221, 146] width 34 height 15
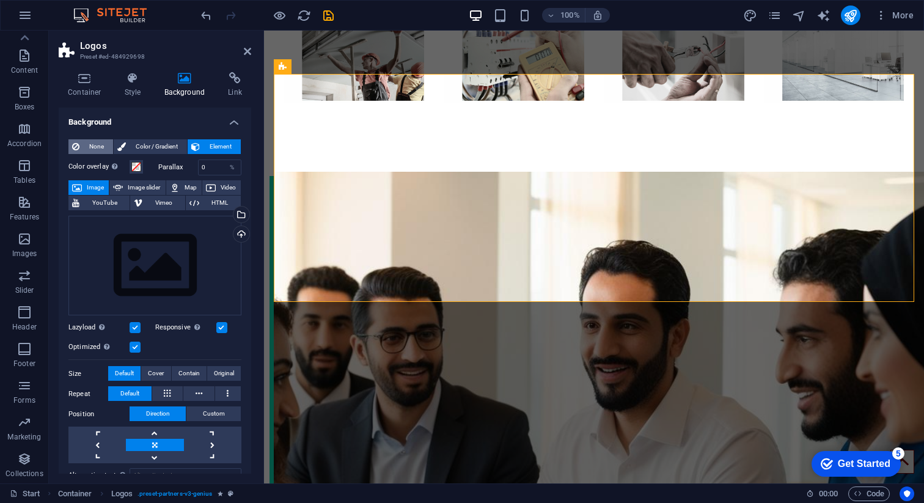
click at [98, 146] on span "None" at bounding box center [96, 146] width 26 height 15
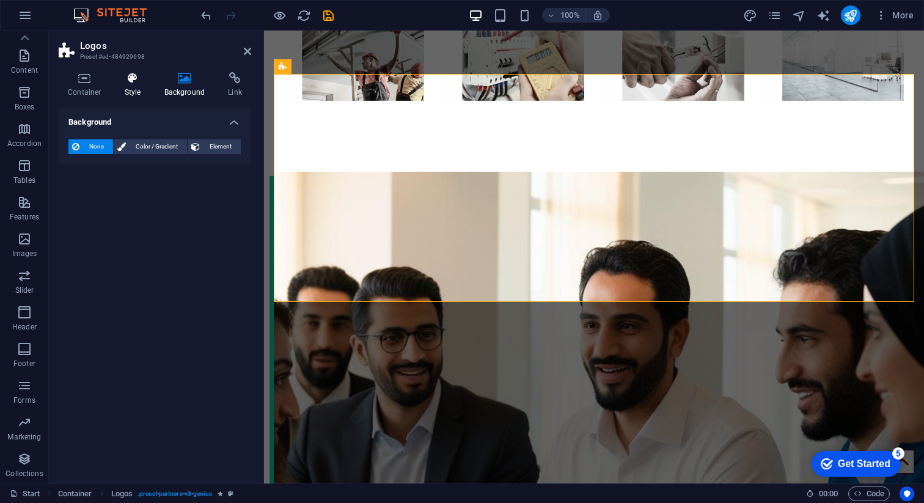
click at [139, 90] on h4 "Style" at bounding box center [136, 85] width 40 height 26
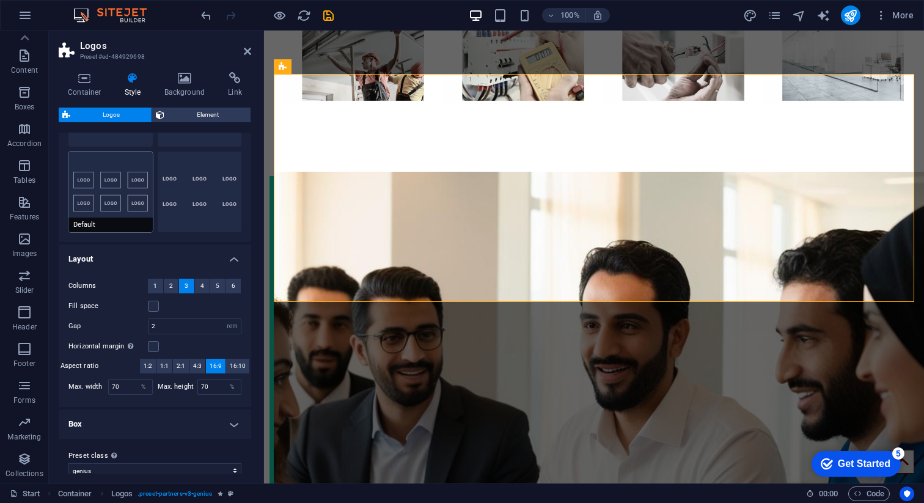
scroll to position [107, 0]
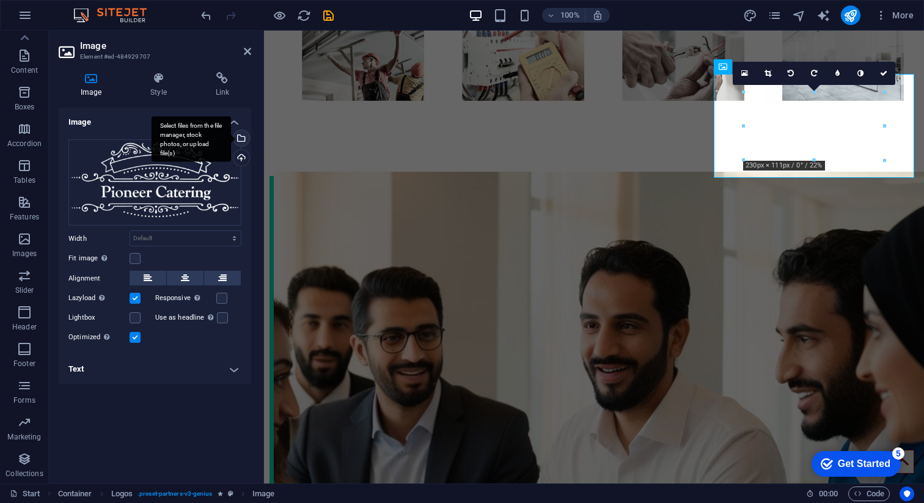
click at [241, 141] on div "Select files from the file manager, stock photos, or upload file(s)" at bounding box center [240, 139] width 18 height 18
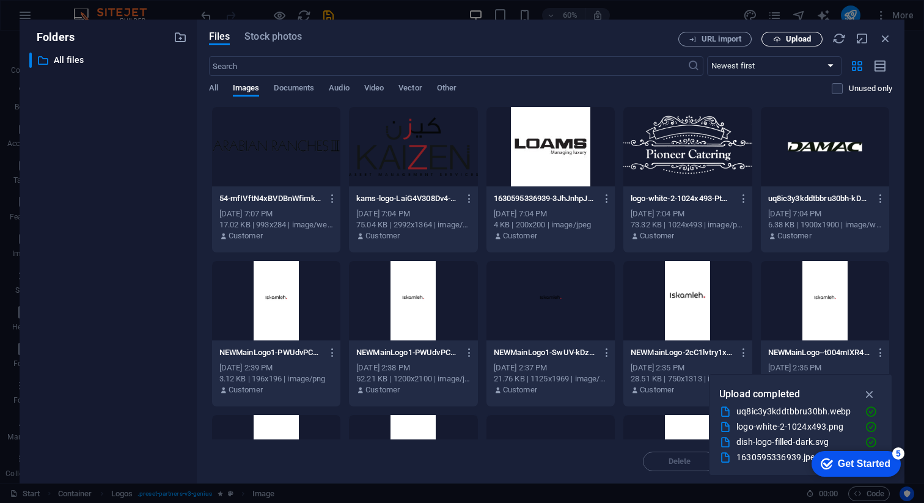
click at [796, 42] on span "Upload" at bounding box center [798, 38] width 25 height 7
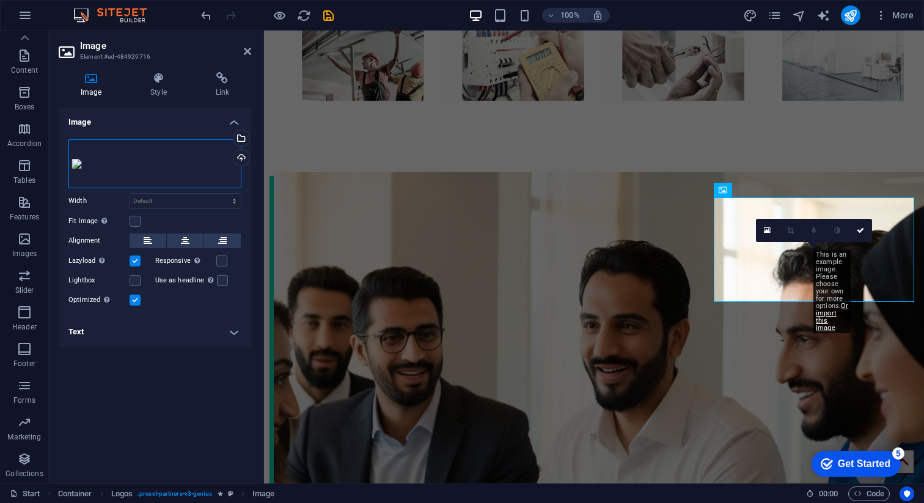
click at [118, 149] on div "Drag files here, click to choose files or select files from Files or our free s…" at bounding box center [154, 163] width 173 height 49
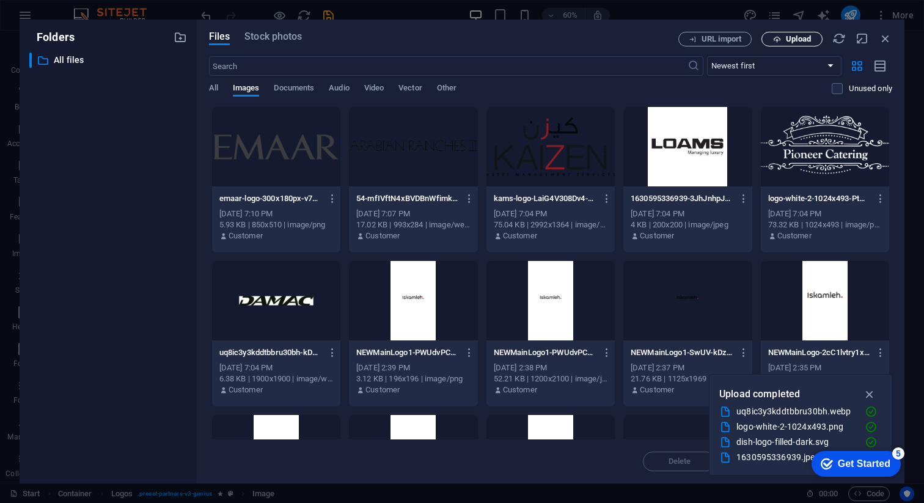
click at [798, 44] on button "Upload" at bounding box center [792, 39] width 61 height 15
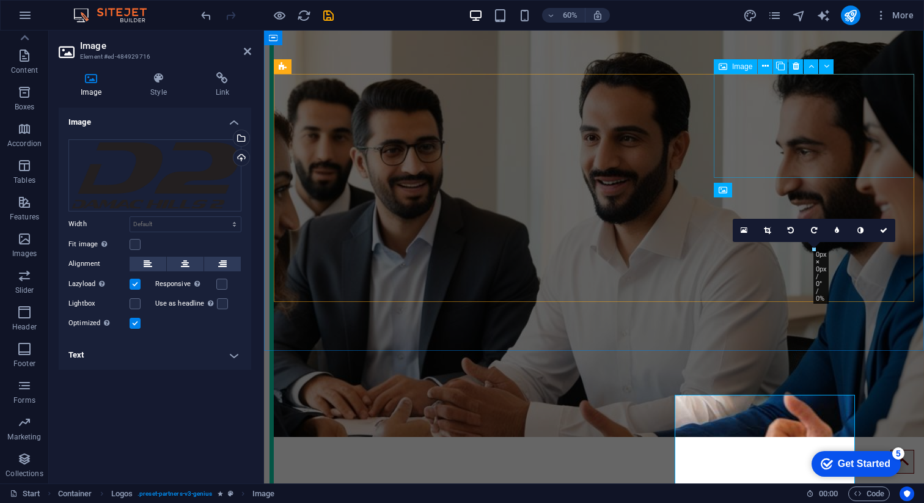
scroll to position [2341, 0]
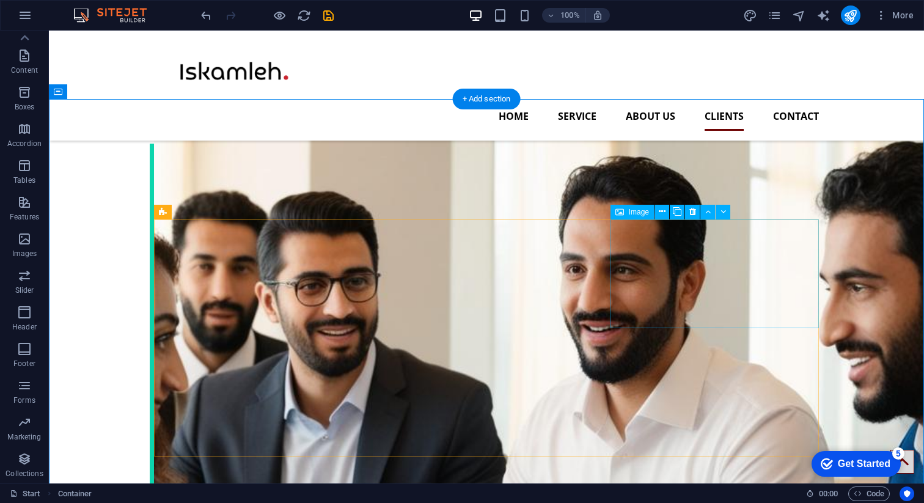
scroll to position [2313, 0]
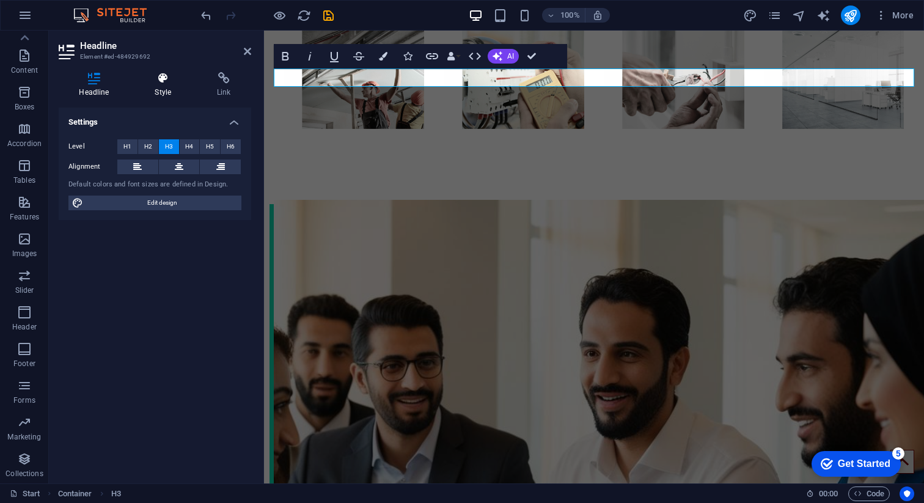
click at [167, 87] on h4 "Style" at bounding box center [165, 85] width 62 height 26
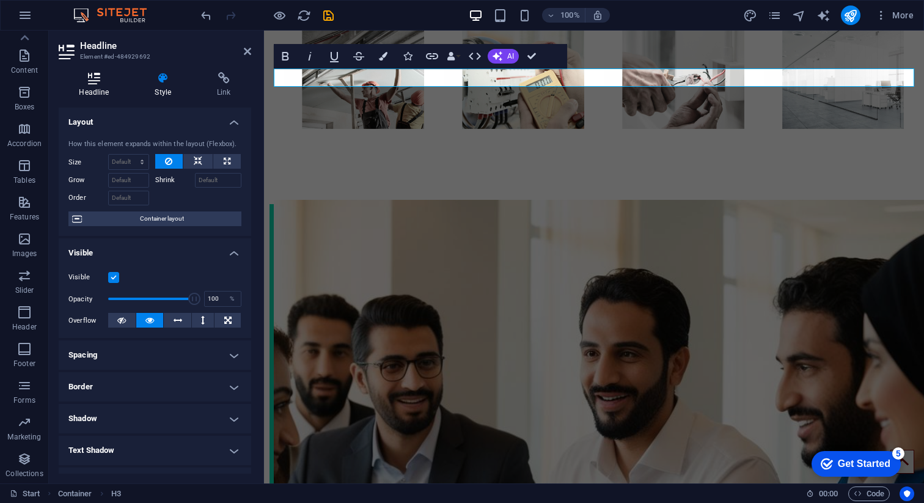
click at [108, 94] on h4 "Headline" at bounding box center [97, 85] width 76 height 26
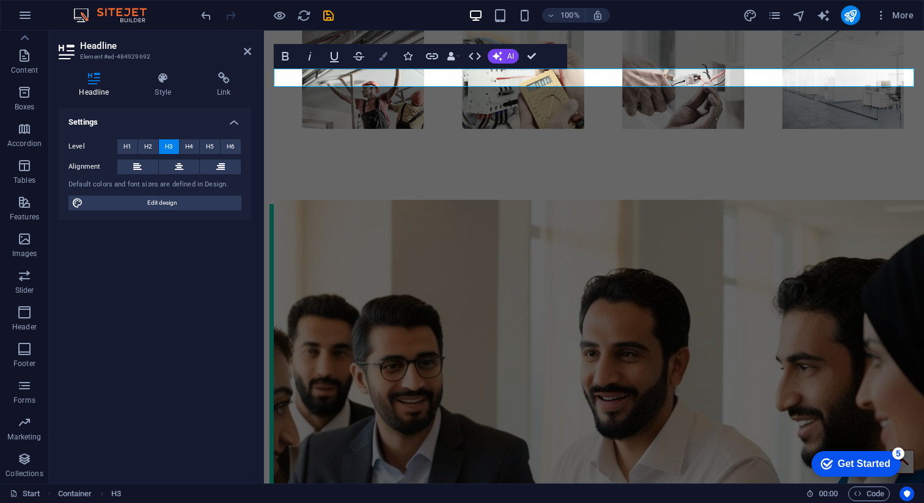
click at [381, 52] on icon "button" at bounding box center [383, 56] width 9 height 9
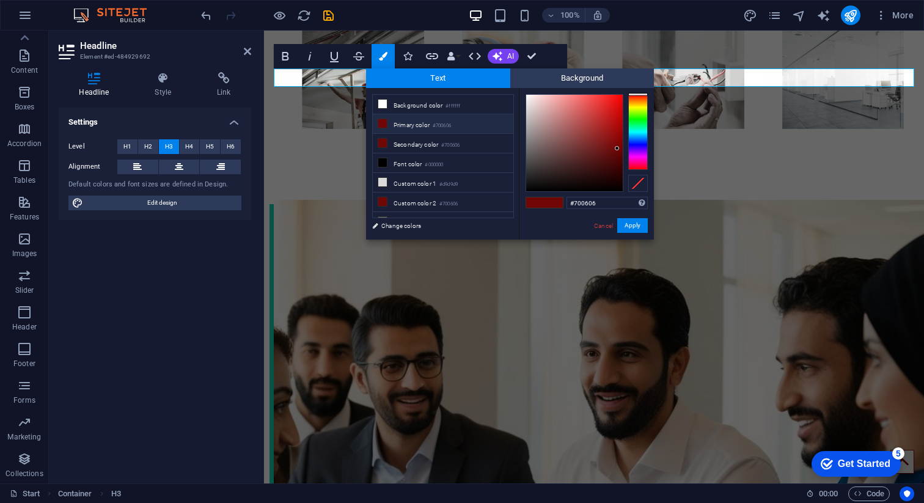
type input "#ca242f"
click at [627, 222] on button "Apply" at bounding box center [632, 225] width 31 height 15
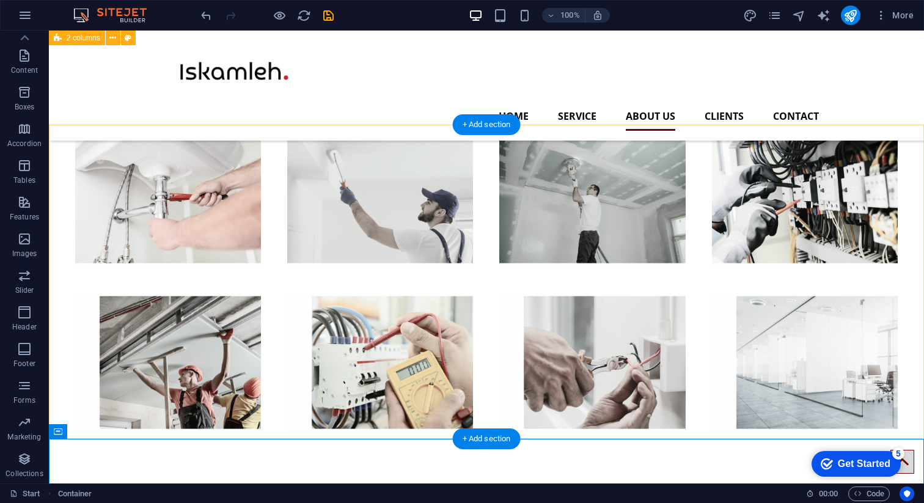
scroll to position [1942, 0]
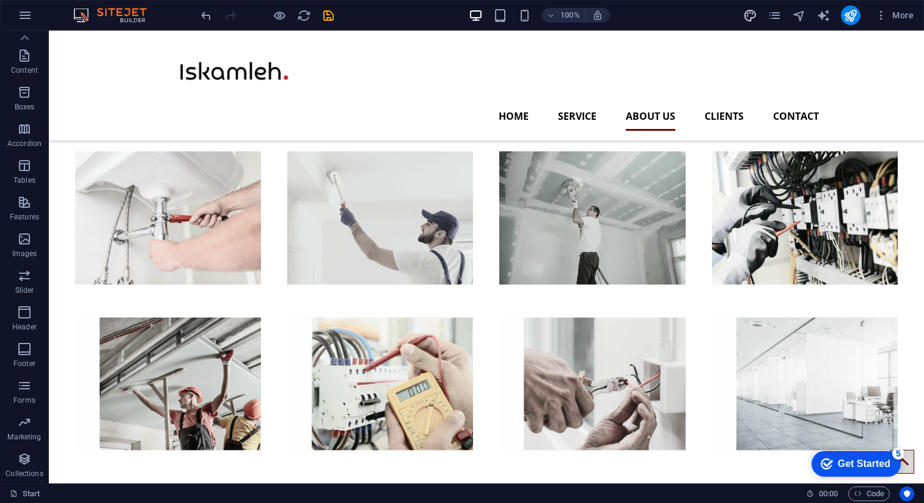
click at [755, 19] on icon "design" at bounding box center [750, 16] width 14 height 14
select select "px"
select select "400"
select select "px"
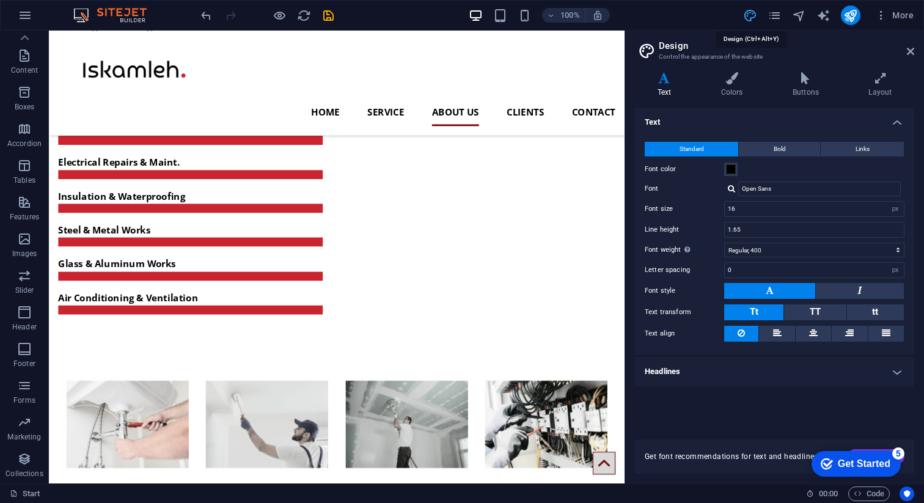
scroll to position [1971, 0]
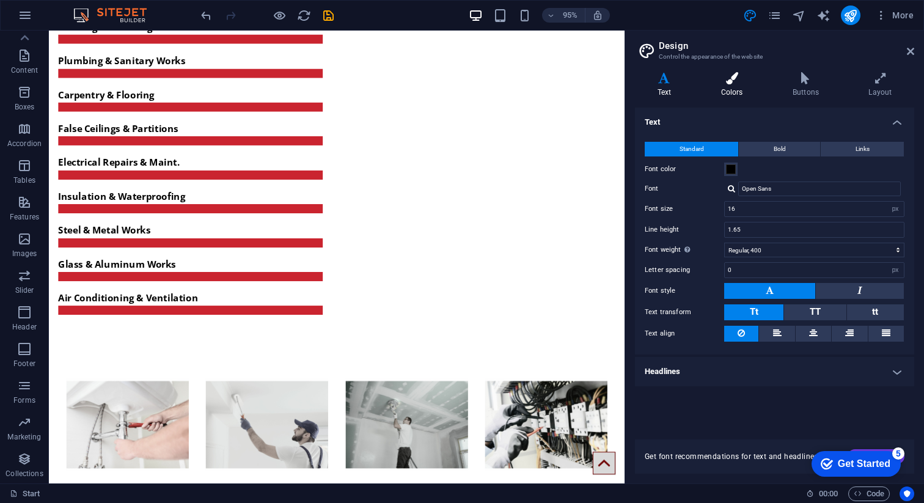
click at [731, 79] on icon at bounding box center [732, 78] width 67 height 12
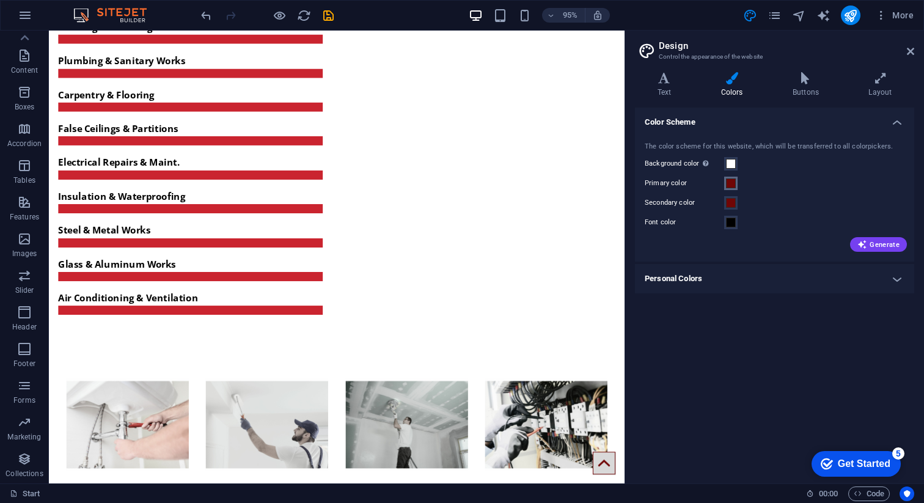
click at [727, 183] on span at bounding box center [731, 183] width 10 height 10
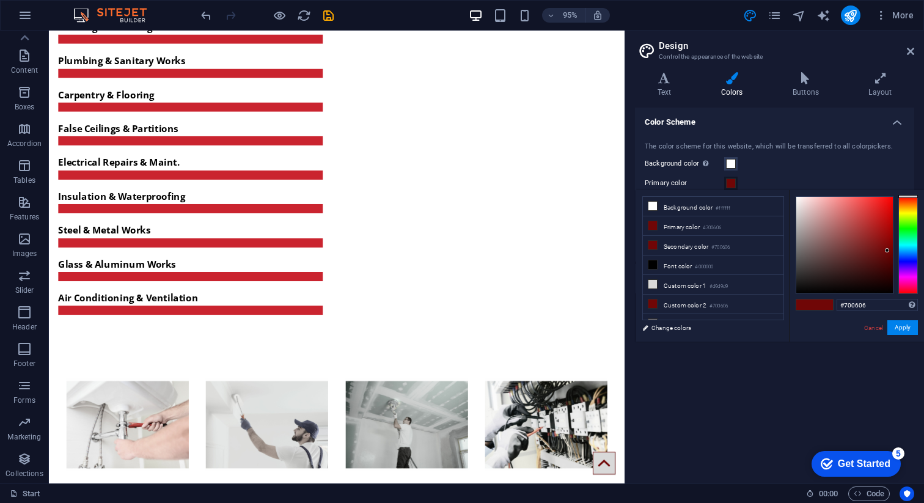
click at [855, 312] on div "#700606 Supported formats #0852ed rgb(8, 82, 237) rgba(8, 82, 237, 90%) hsv(221…" at bounding box center [877, 305] width 81 height 13
click at [853, 302] on input "#700606" at bounding box center [877, 305] width 81 height 12
paste input "ca242f"
type input "#ca242f"
click at [894, 326] on button "Apply" at bounding box center [903, 327] width 31 height 15
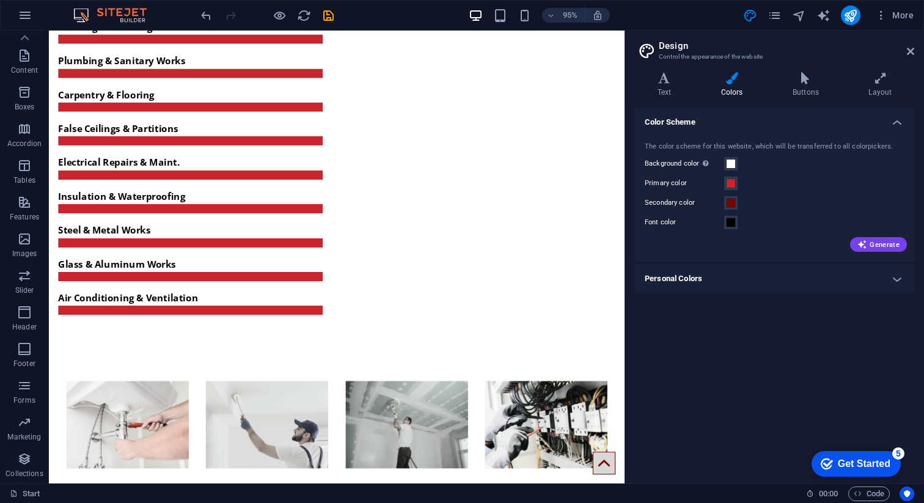
click at [738, 205] on div "Secondary color" at bounding box center [775, 203] width 260 height 15
click at [730, 205] on span at bounding box center [731, 203] width 10 height 10
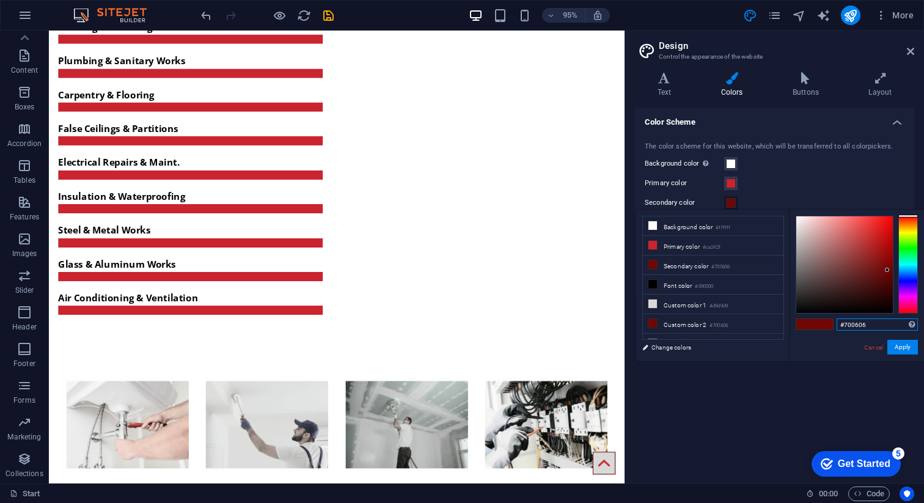
click at [855, 326] on input "#700606" at bounding box center [877, 324] width 81 height 12
paste input "ca242f"
type input "#ca242f"
click at [895, 345] on button "Apply" at bounding box center [903, 347] width 31 height 15
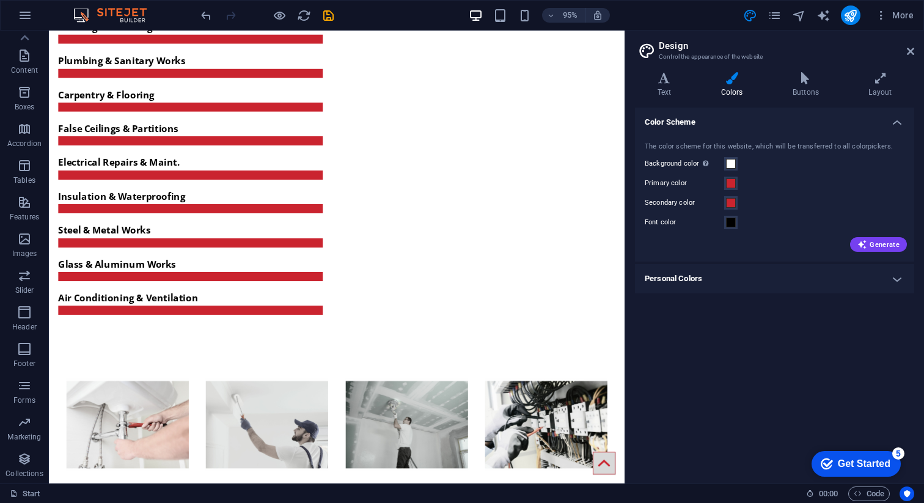
click at [882, 268] on h4 "Personal Colors" at bounding box center [774, 278] width 279 height 29
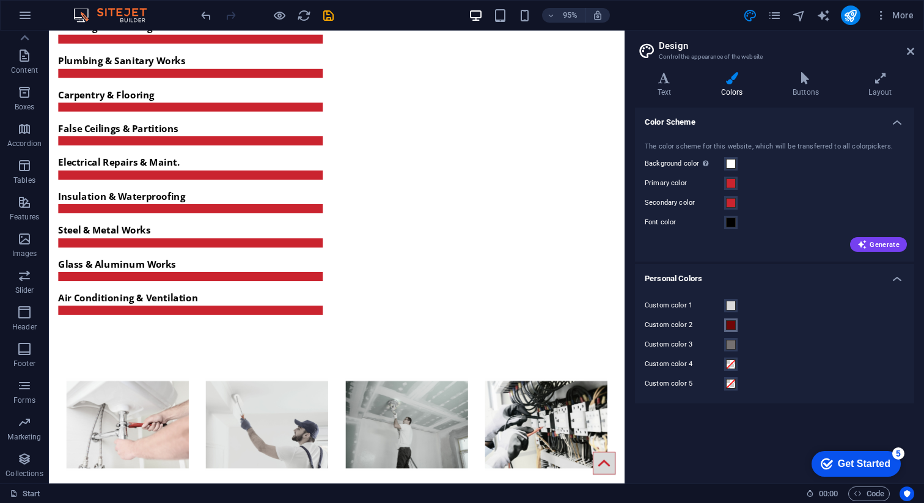
click at [731, 327] on span at bounding box center [731, 325] width 10 height 10
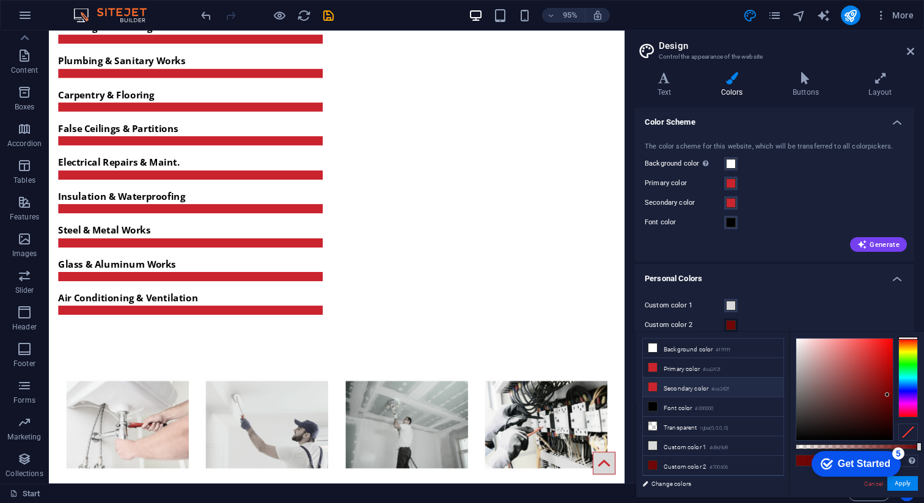
scroll to position [17, 0]
click at [733, 328] on span at bounding box center [731, 325] width 10 height 10
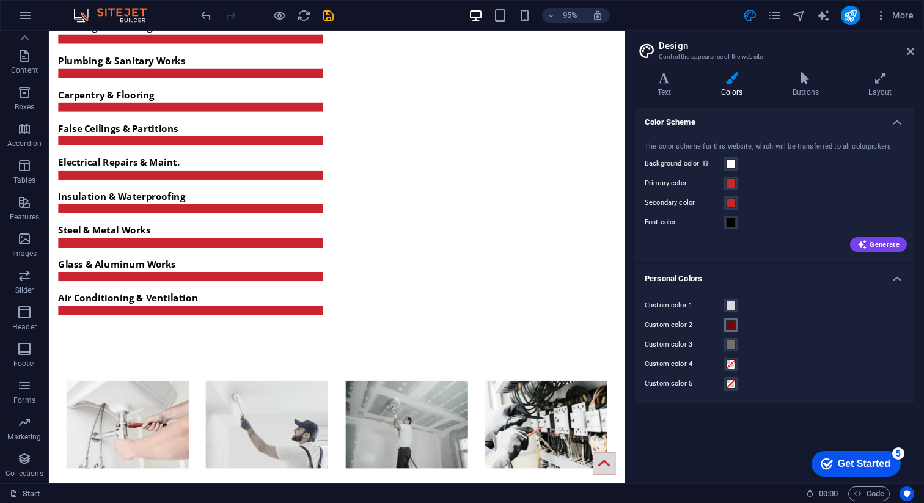
click at [733, 328] on span at bounding box center [731, 325] width 10 height 10
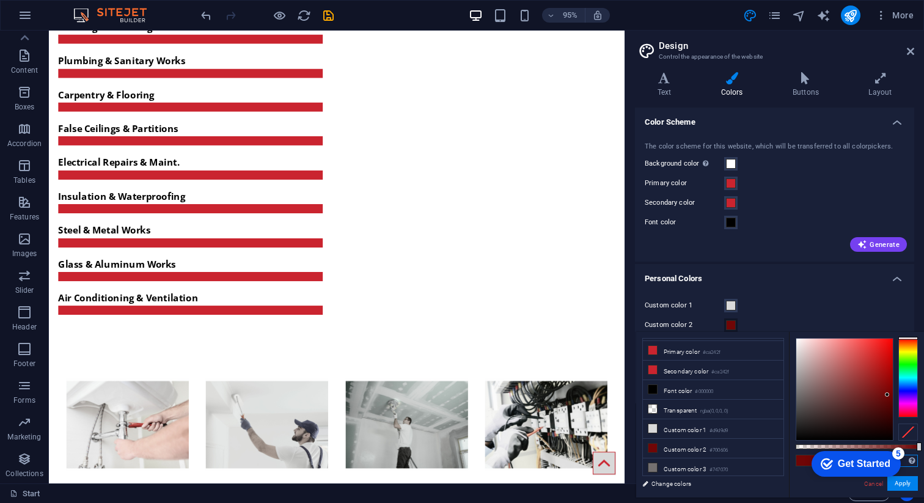
click at [907, 462] on input "#700606" at bounding box center [877, 461] width 81 height 12
paste input "ca242f"
type input "#ca242f"
click at [910, 482] on button "Apply" at bounding box center [903, 483] width 31 height 15
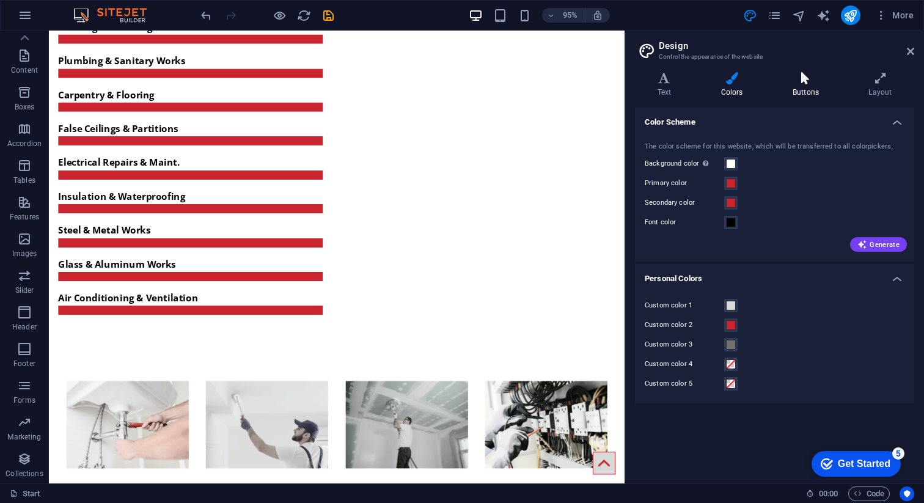
click at [810, 91] on h4 "Buttons" at bounding box center [808, 85] width 76 height 26
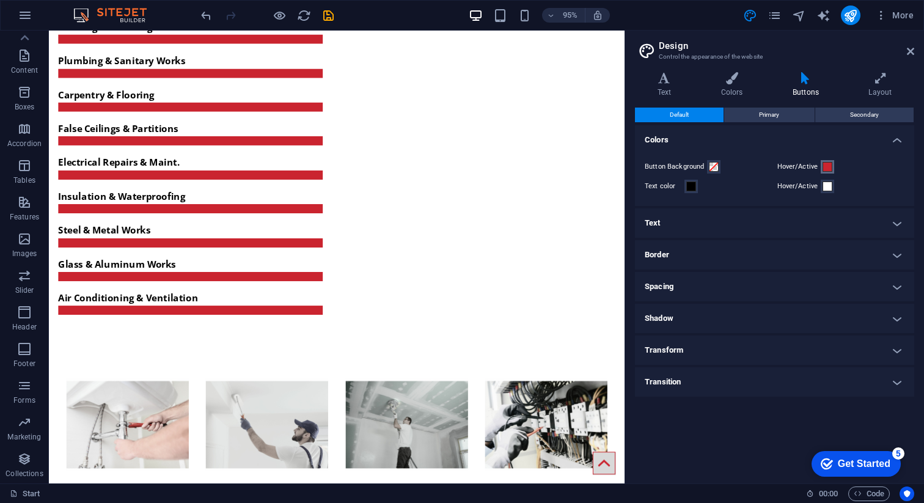
click at [829, 169] on span at bounding box center [828, 167] width 10 height 10
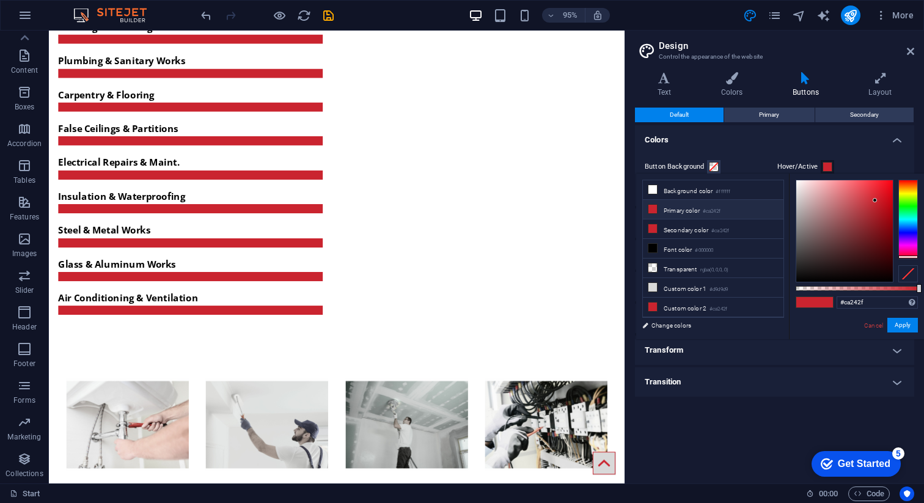
click at [840, 147] on div "Button Background Hover/Active Text color Hover/Active" at bounding box center [775, 176] width 284 height 59
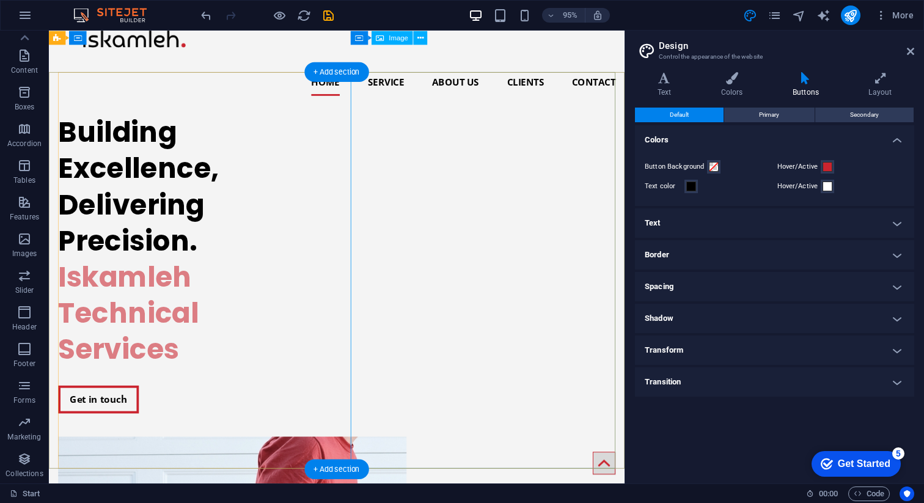
scroll to position [0, 0]
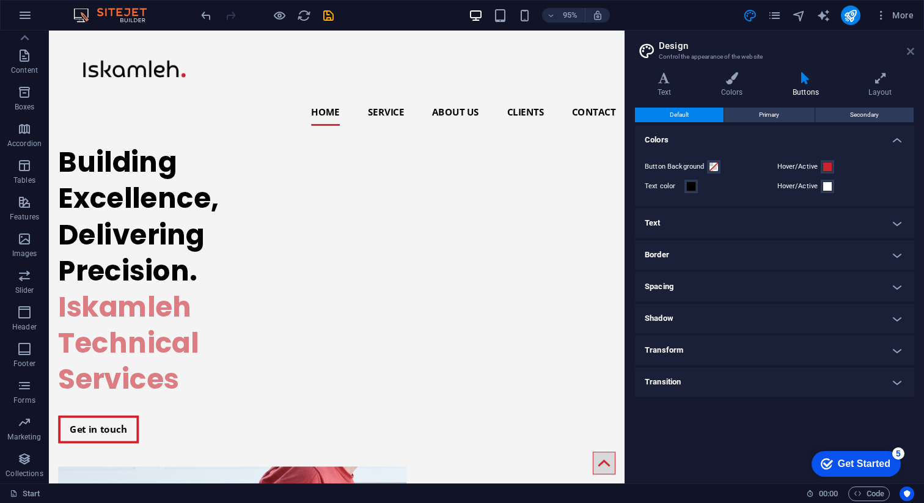
click at [910, 50] on icon at bounding box center [910, 51] width 7 height 10
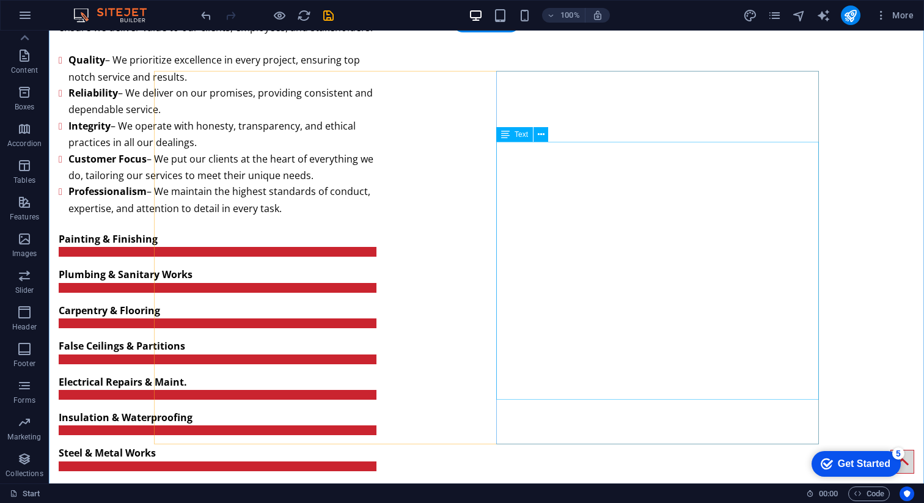
scroll to position [1508, 0]
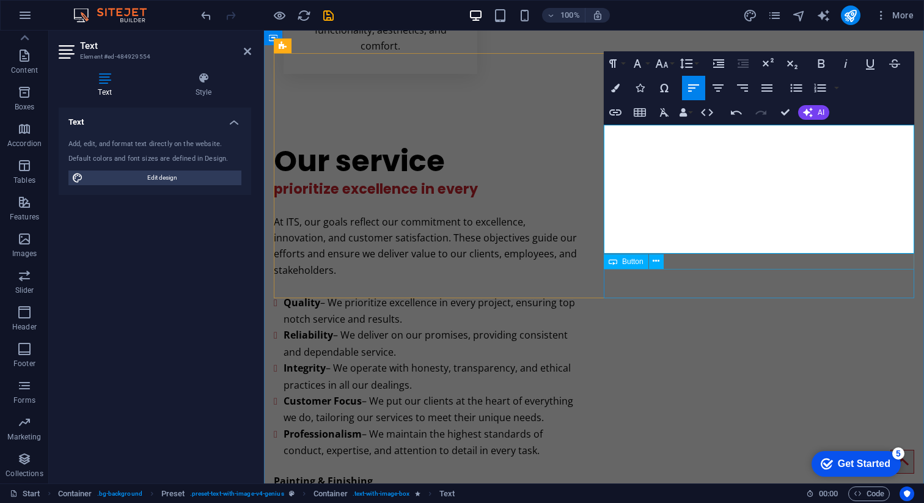
scroll to position [1367, 0]
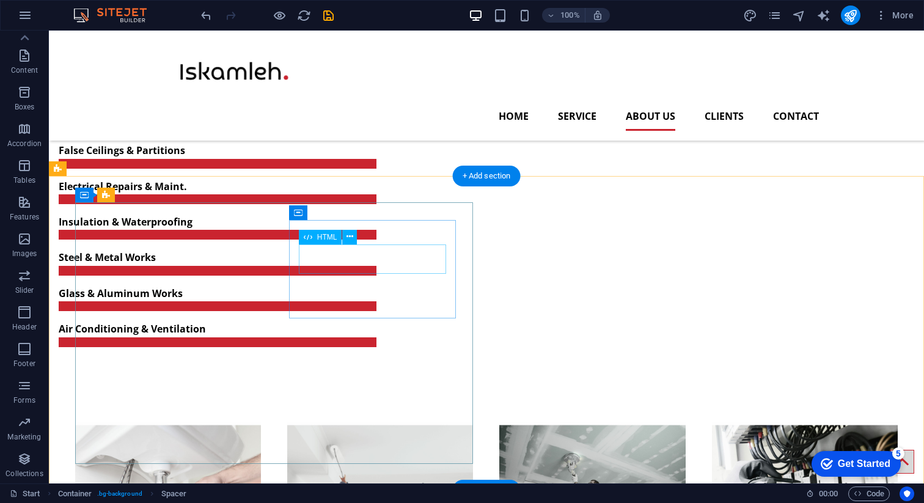
scroll to position [1573, 0]
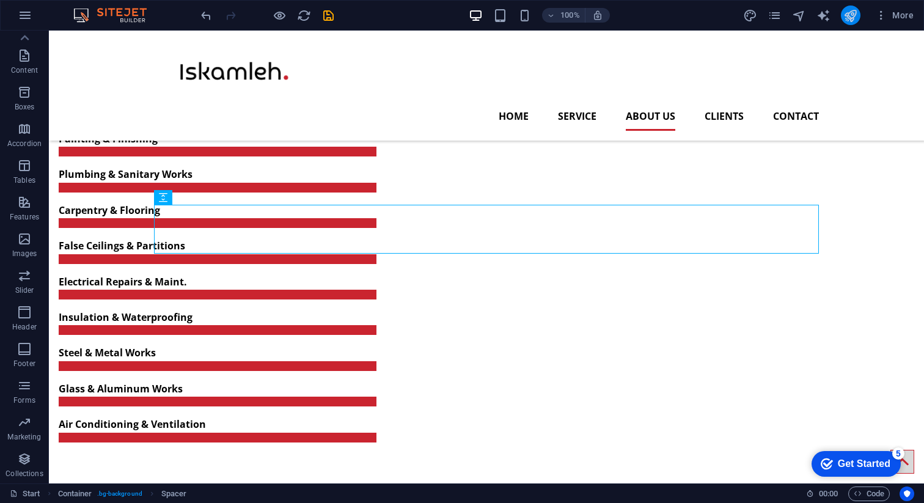
click at [851, 17] on icon "publish" at bounding box center [851, 16] width 14 height 14
